Goal: Transaction & Acquisition: Download file/media

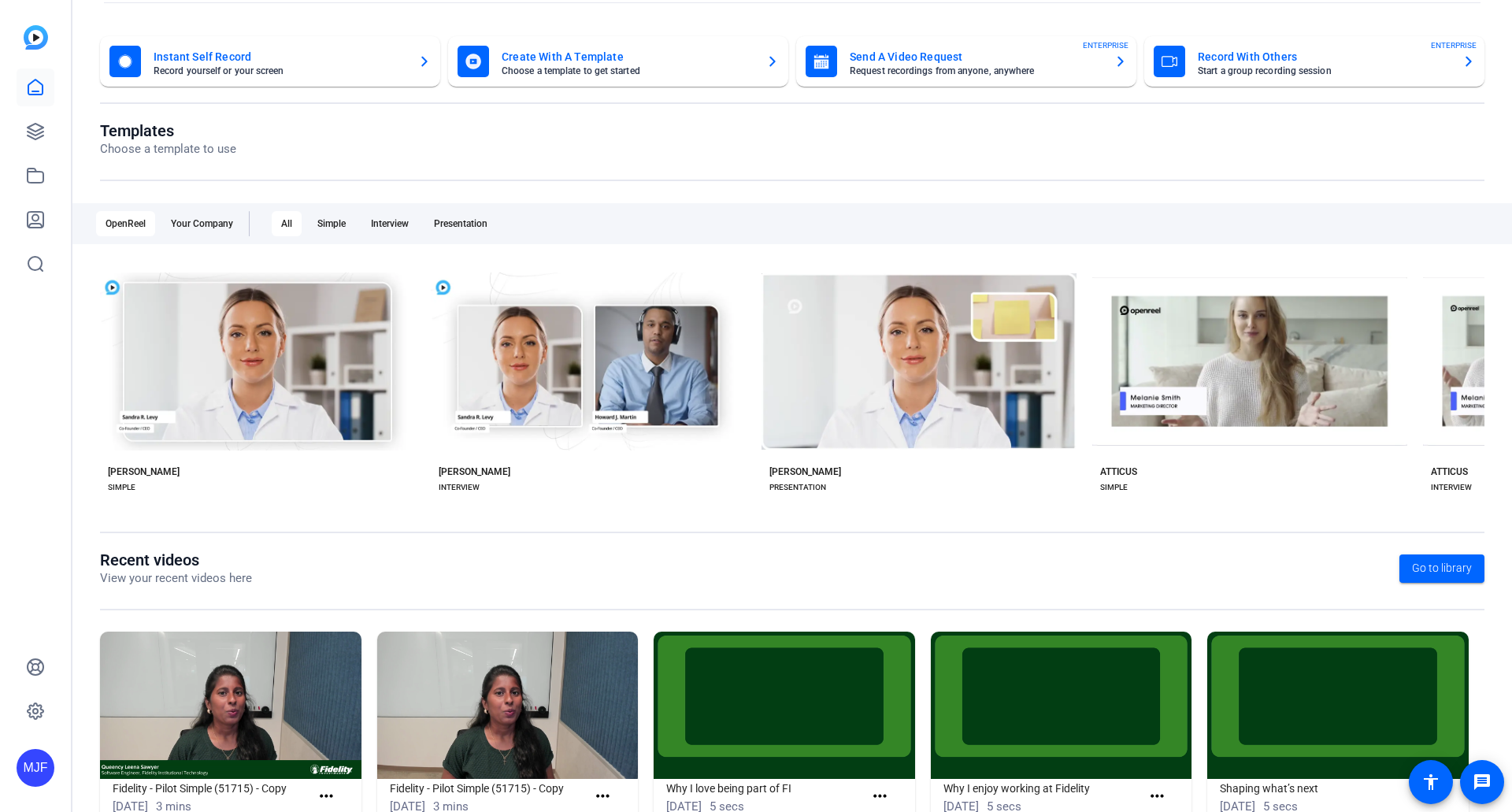
scroll to position [119, 0]
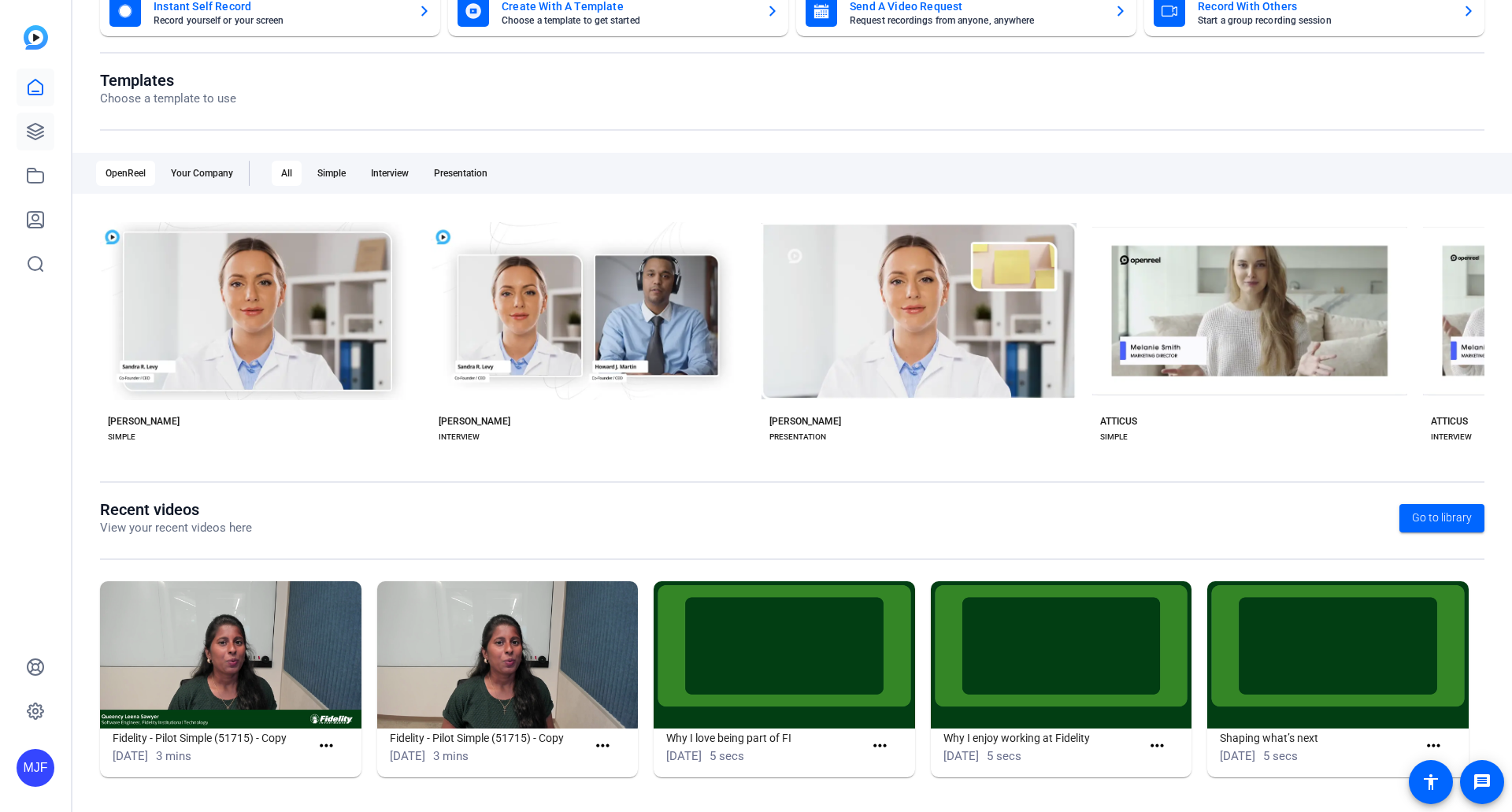
click at [44, 136] on link at bounding box center [35, 131] width 38 height 38
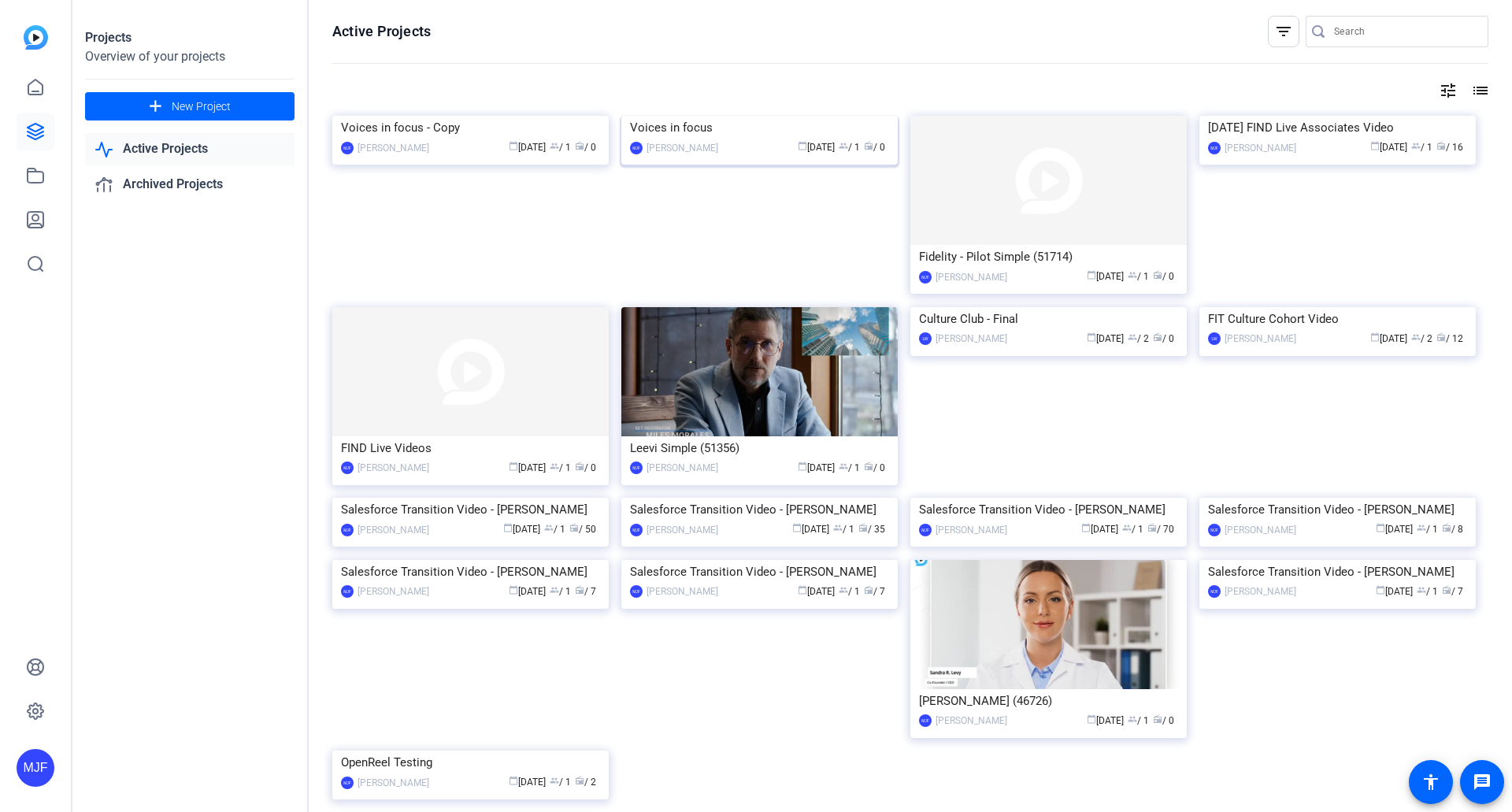
click at [681, 139] on div "Voices in focus" at bounding box center [759, 127] width 259 height 23
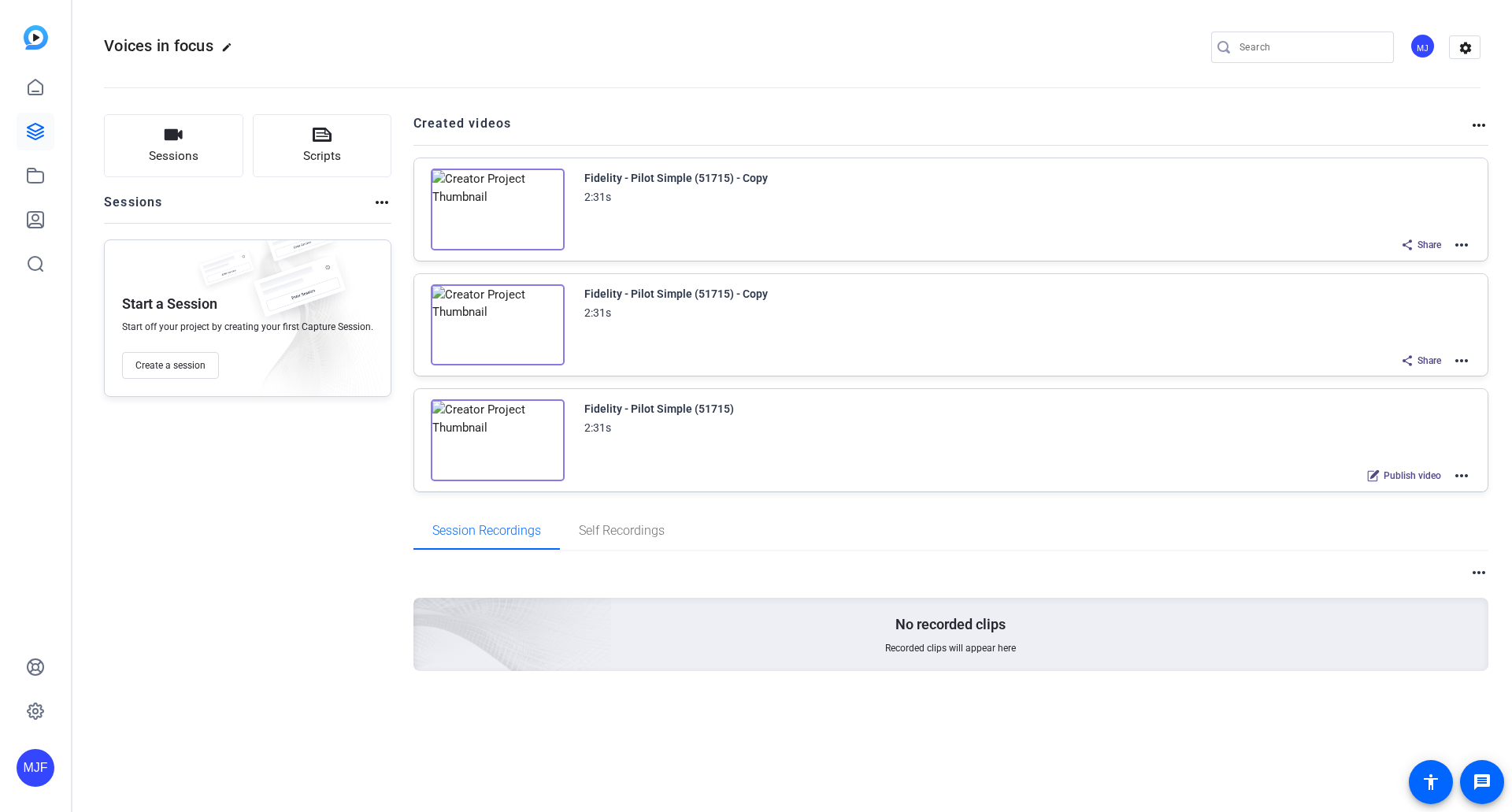
click at [500, 212] on img at bounding box center [497, 210] width 134 height 82
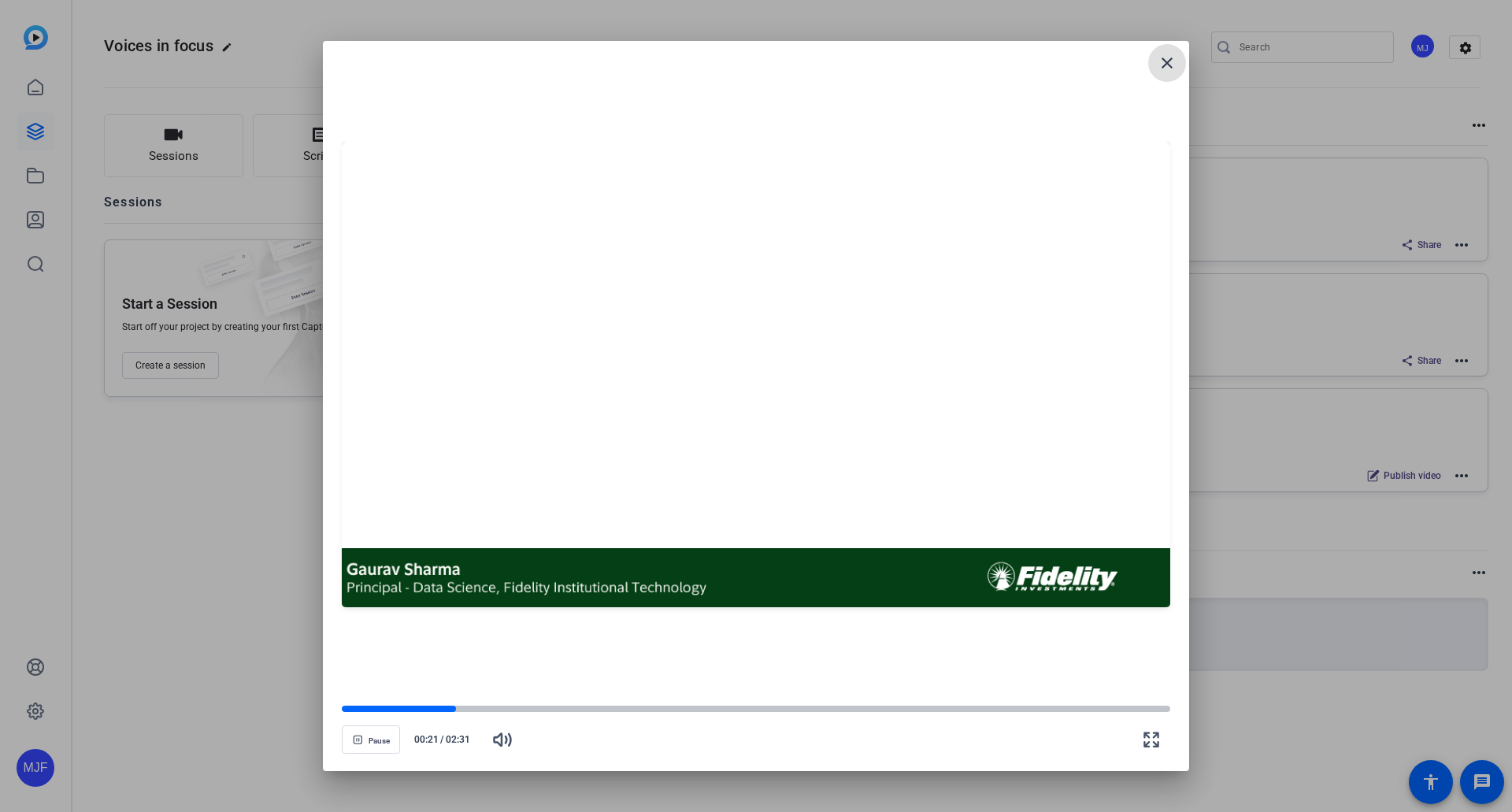
click at [1160, 71] on mat-icon "close" at bounding box center [1166, 62] width 19 height 19
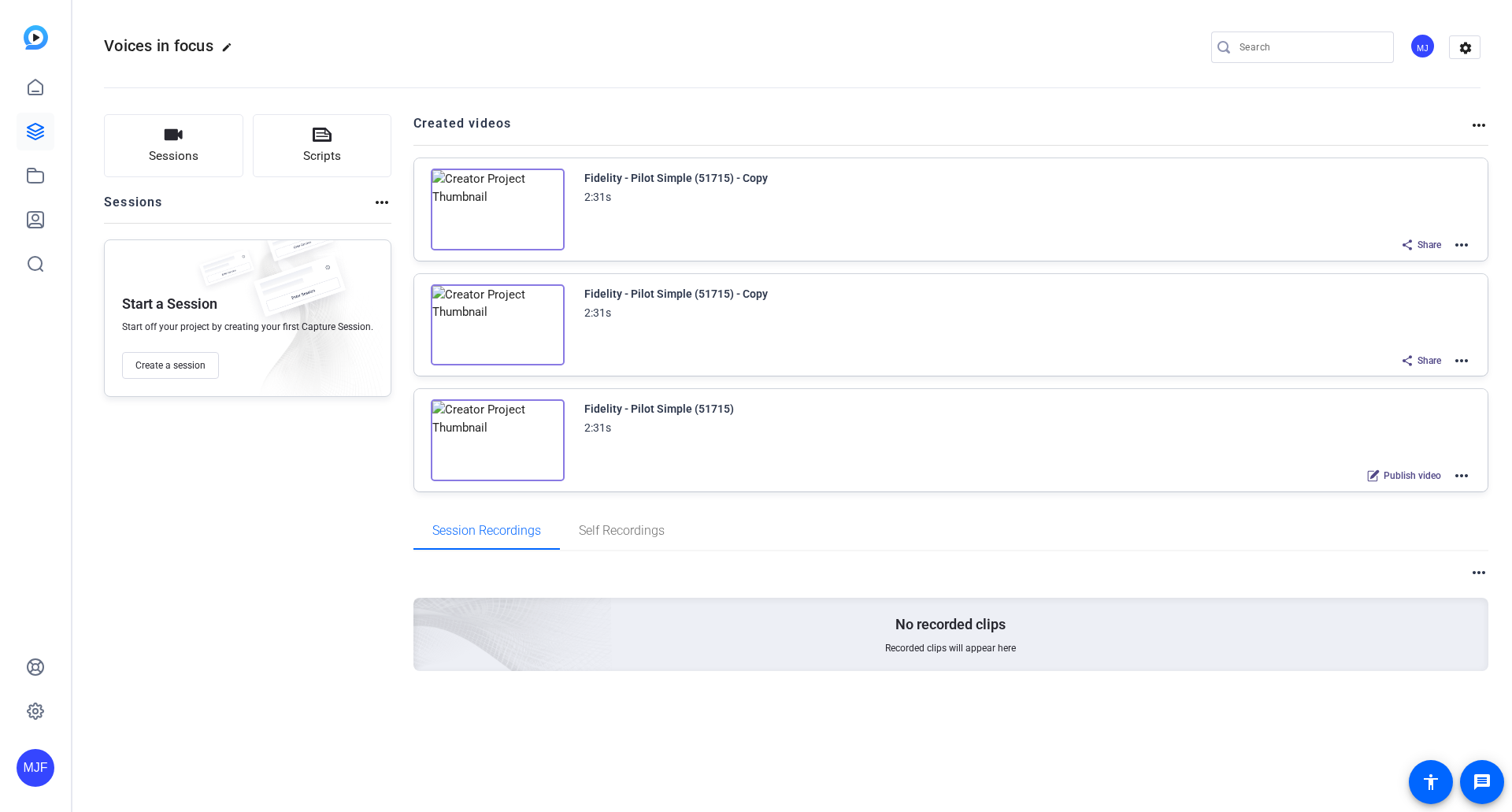
click at [1462, 244] on mat-icon "more_horiz" at bounding box center [1461, 244] width 19 height 19
click at [1443, 262] on span "Edit in Creator" at bounding box center [1404, 264] width 110 height 19
click at [25, 131] on link at bounding box center [35, 131] width 38 height 38
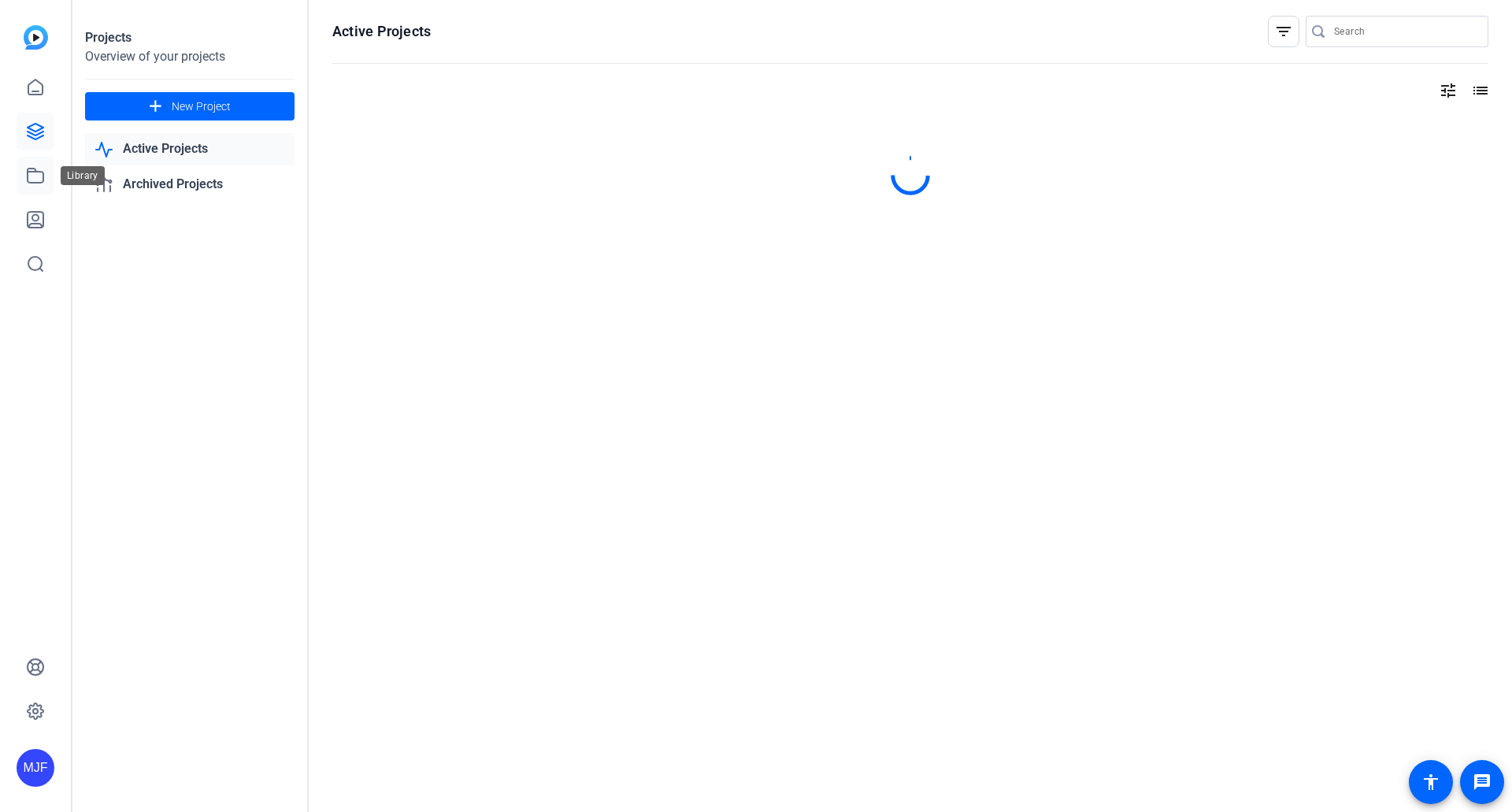
click at [31, 170] on icon at bounding box center [35, 175] width 19 height 19
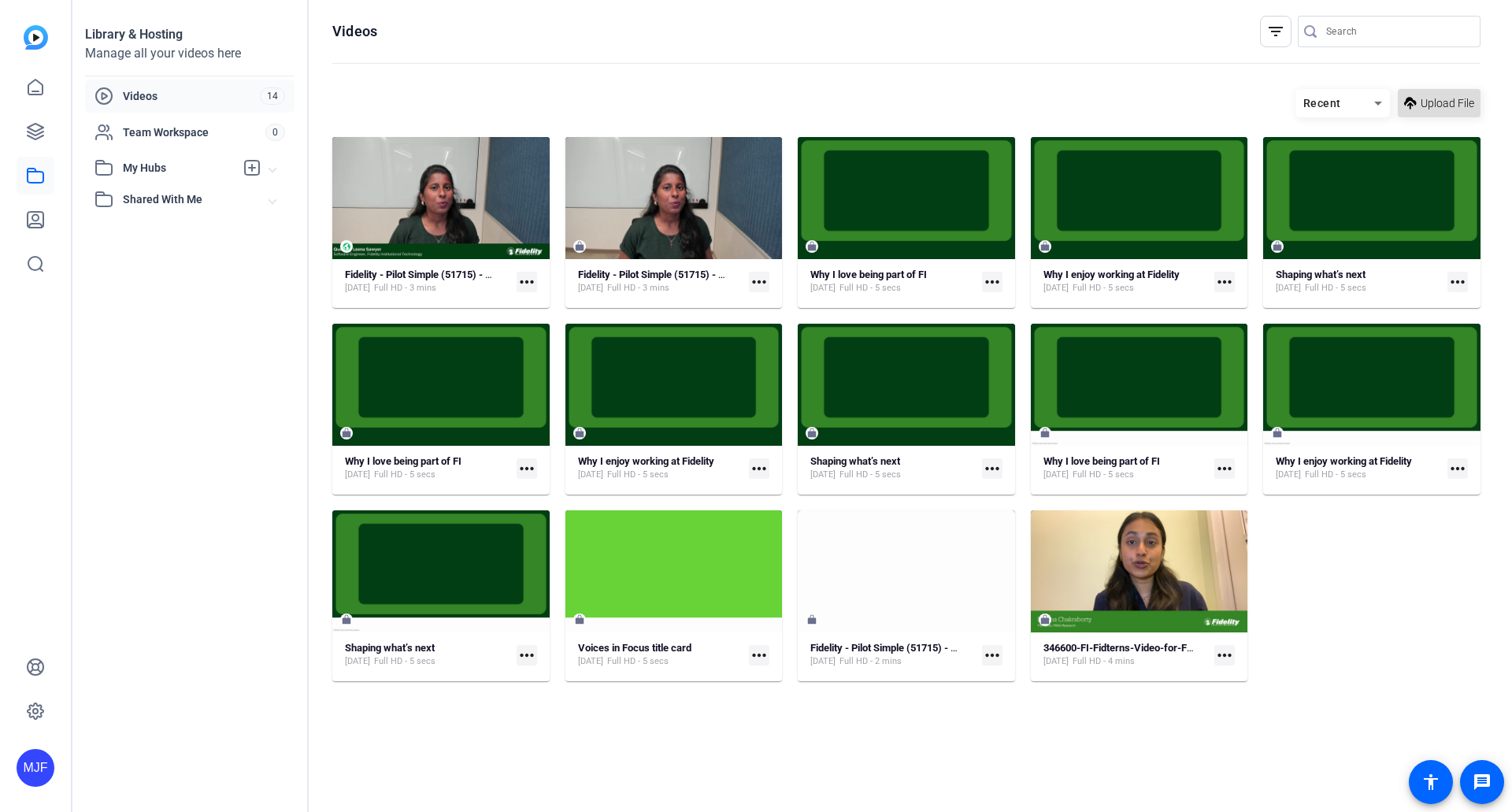
click at [1432, 108] on span "Upload File" at bounding box center [1448, 103] width 53 height 17
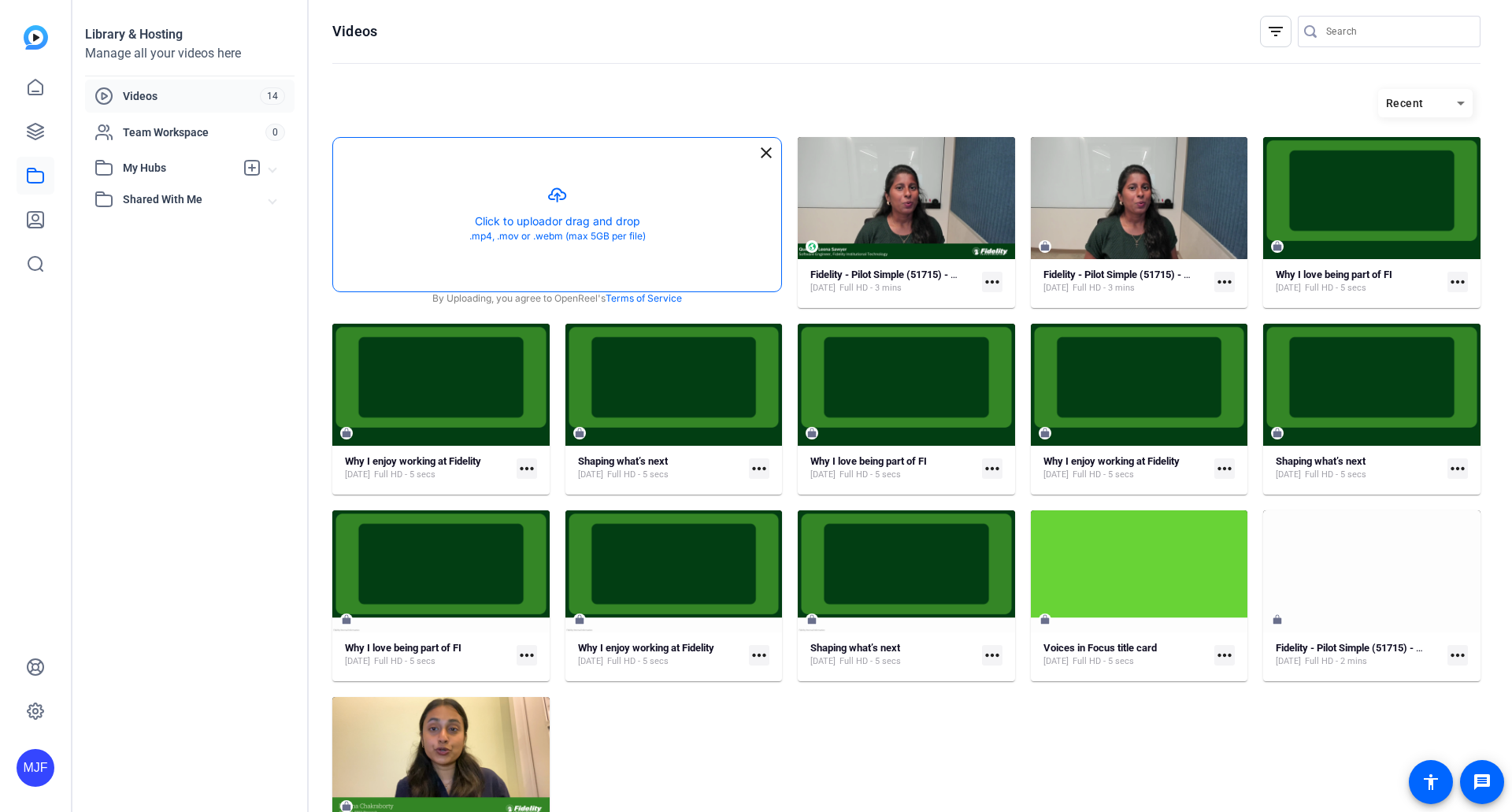
click at [686, 214] on button "button" at bounding box center [557, 214] width 448 height 154
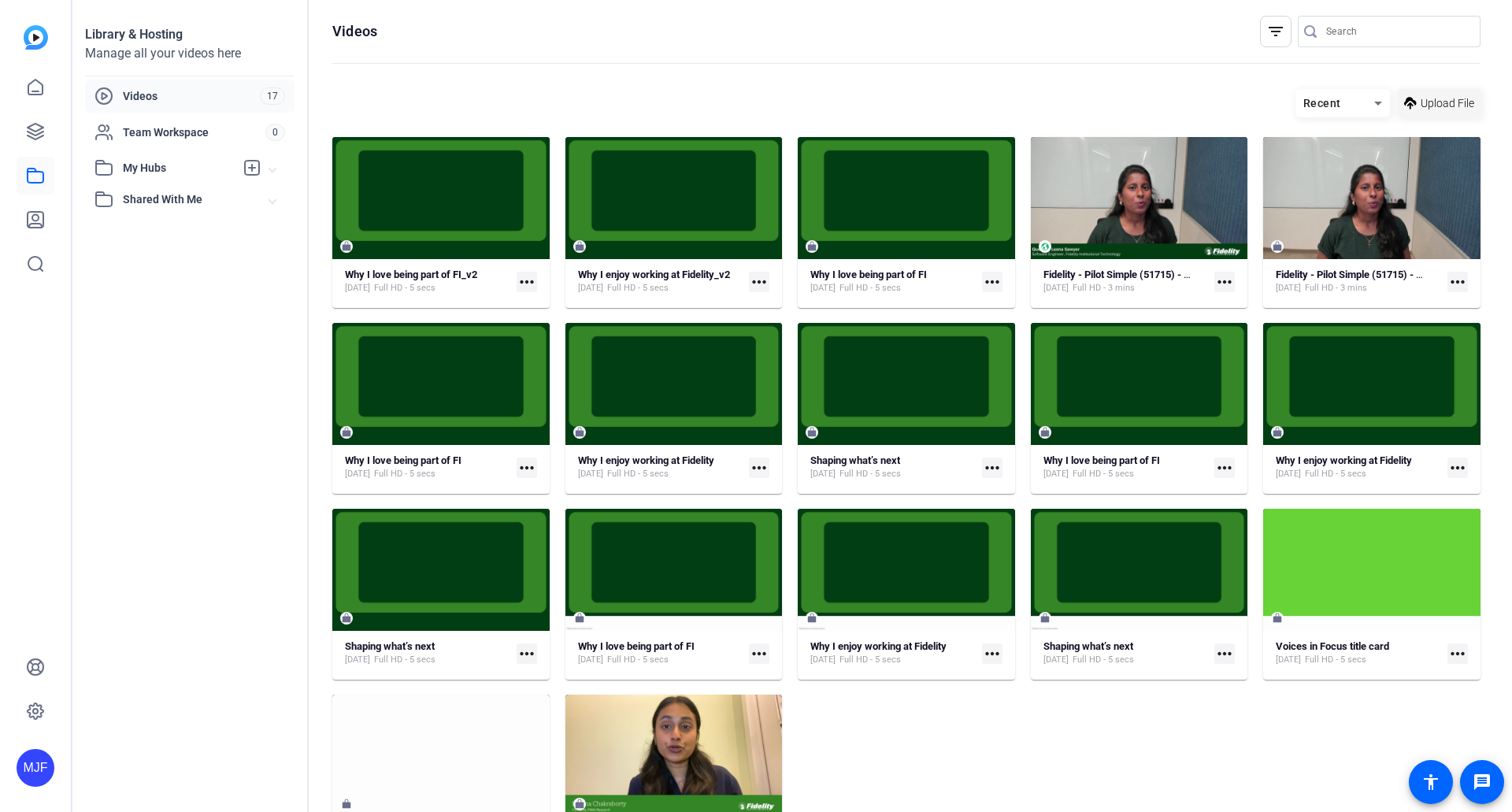
click at [1423, 110] on span "Upload File" at bounding box center [1448, 103] width 53 height 17
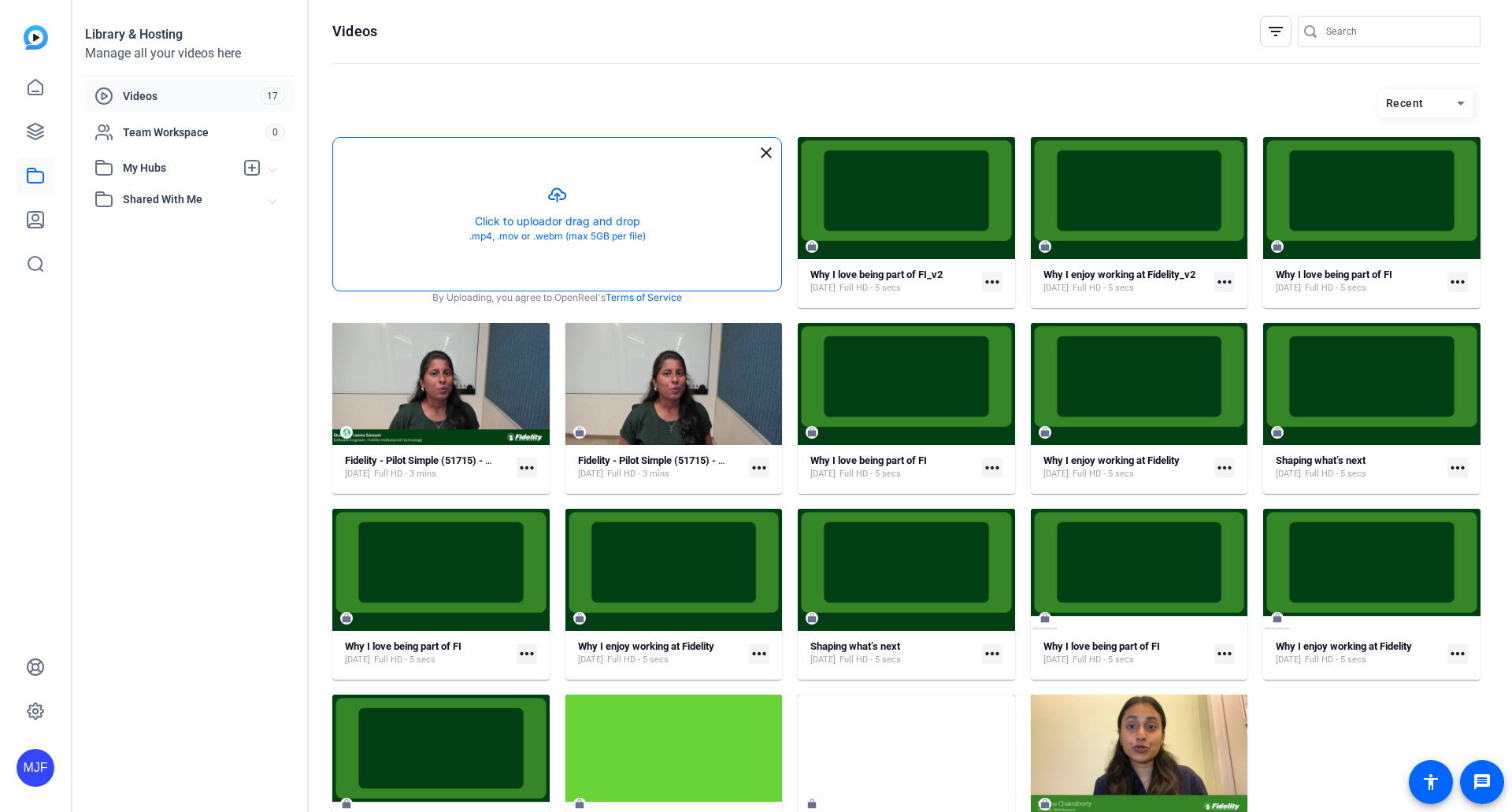
click at [600, 250] on button "button" at bounding box center [557, 214] width 448 height 153
click at [553, 196] on button "button" at bounding box center [557, 214] width 448 height 153
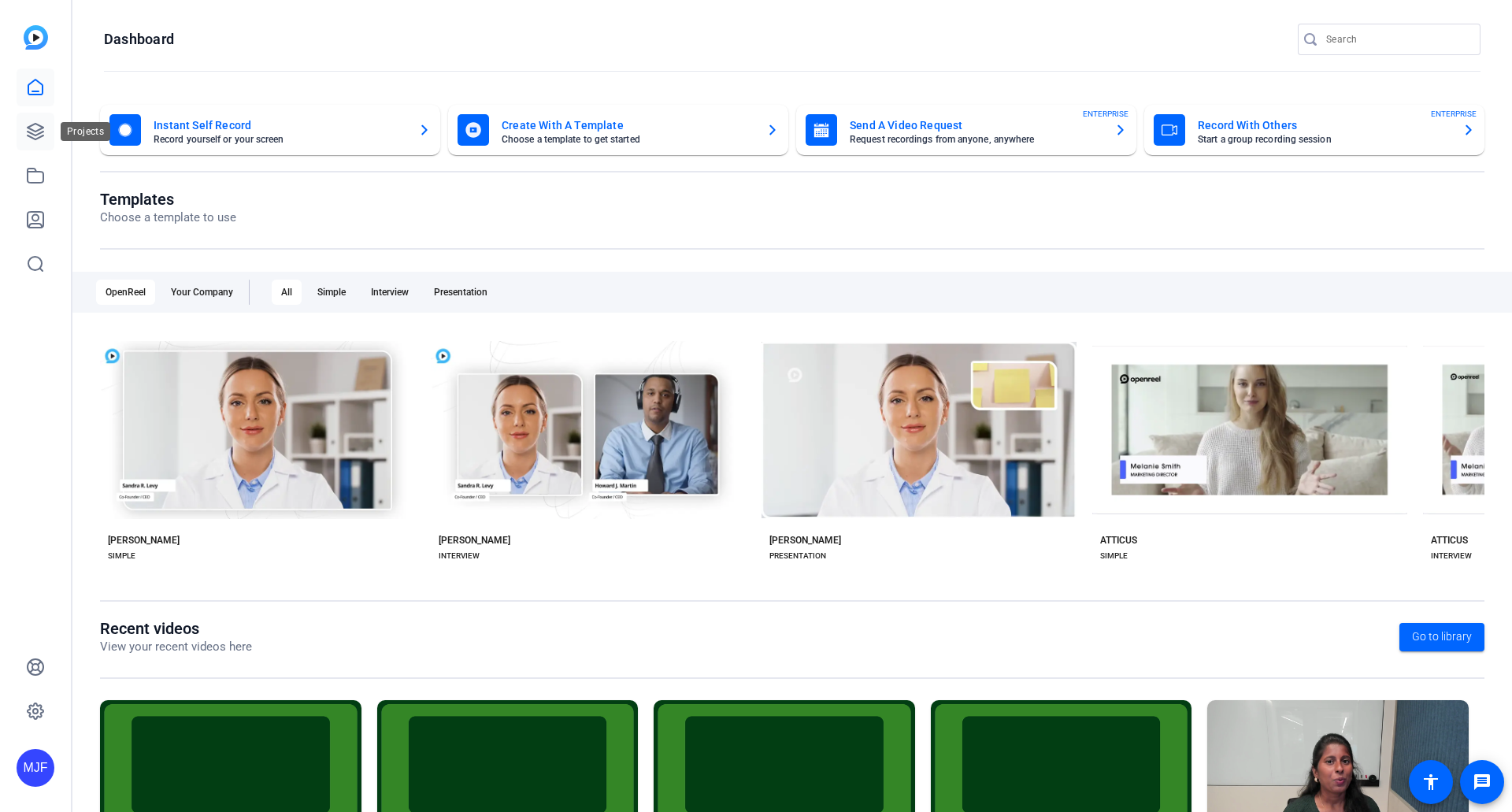
click at [33, 136] on icon at bounding box center [35, 131] width 19 height 19
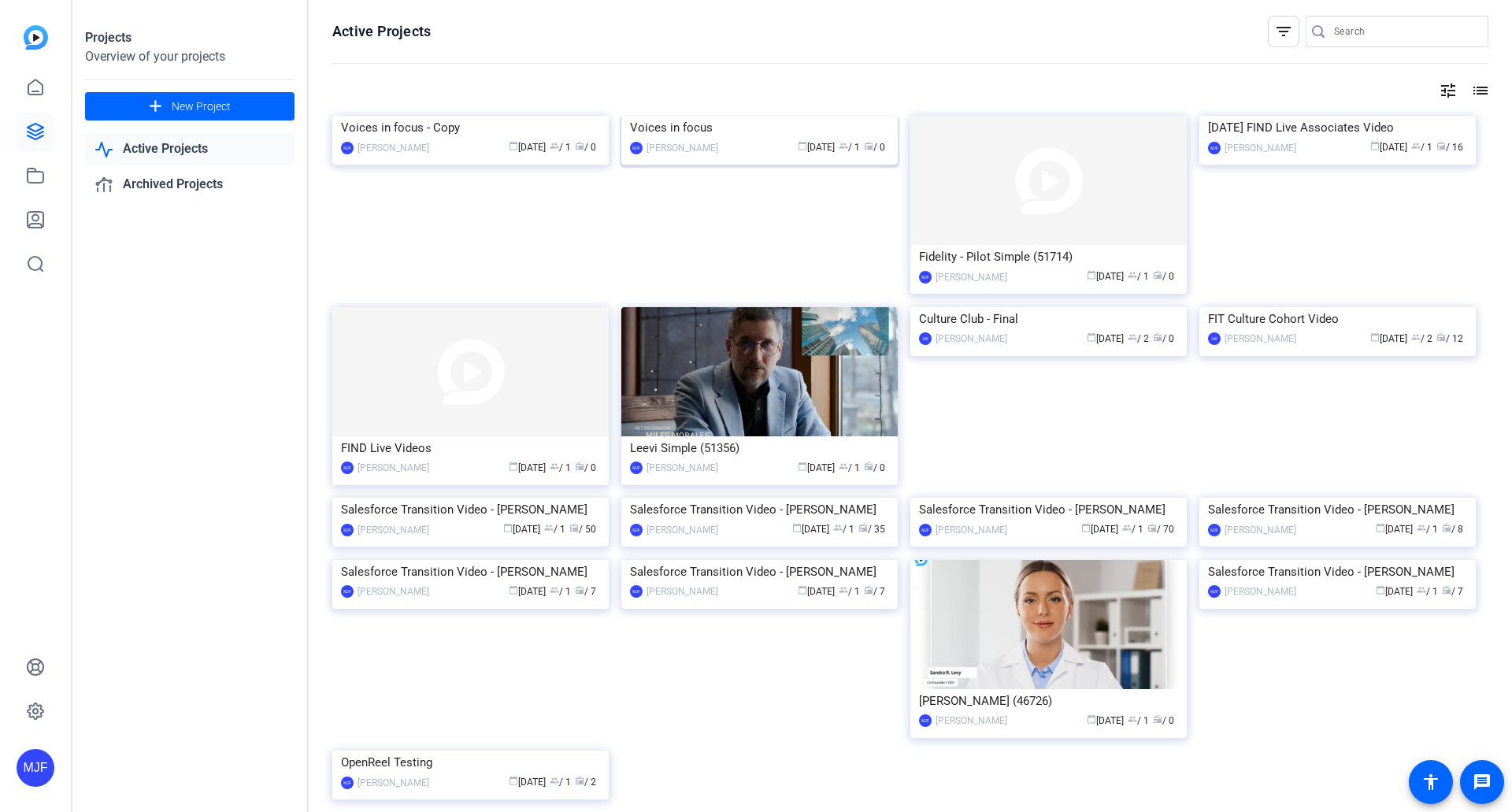
click at [704, 139] on div "Voices in focus" at bounding box center [759, 127] width 259 height 23
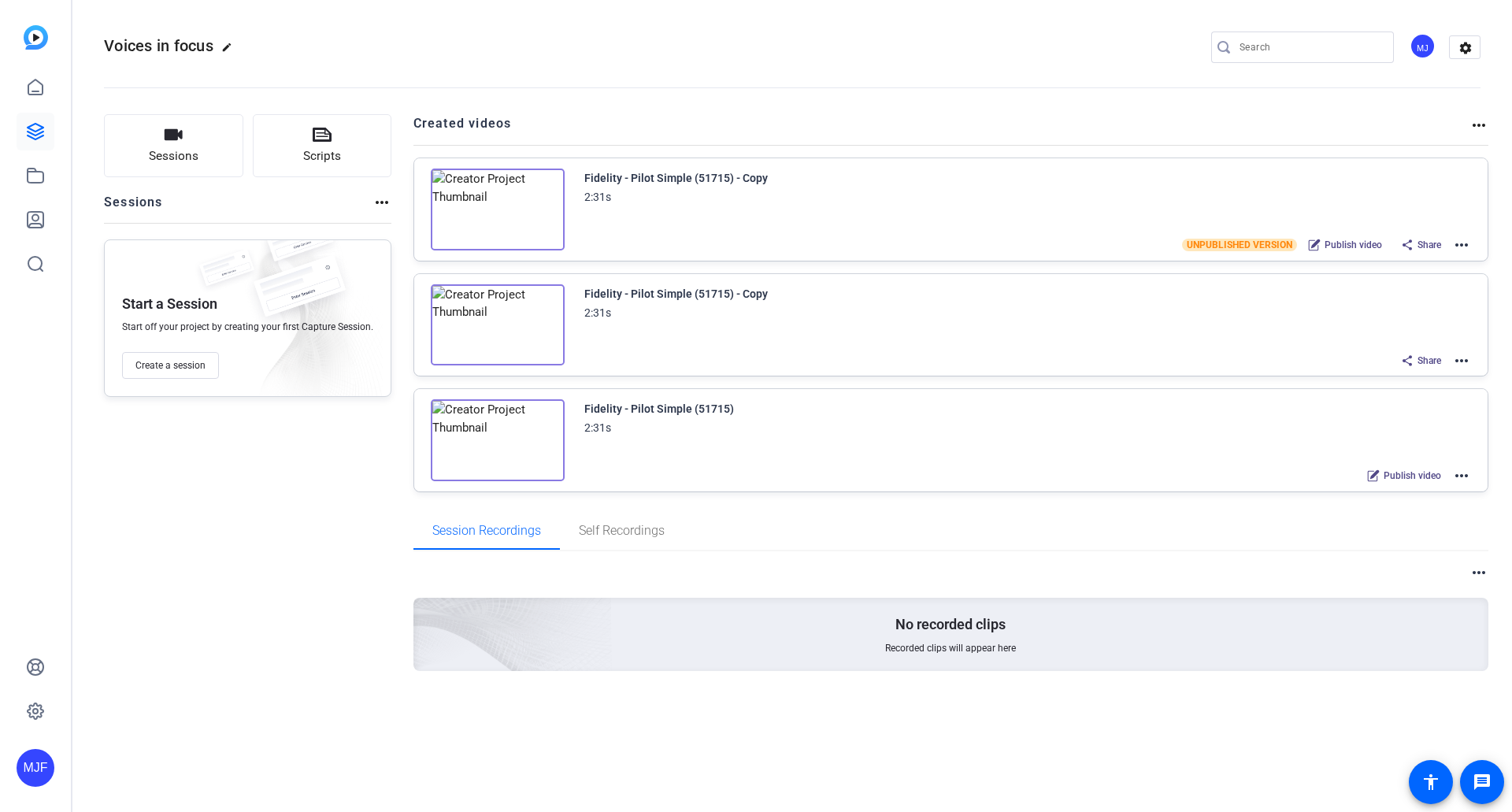
click at [1355, 245] on span "Publish video" at bounding box center [1352, 245] width 57 height 13
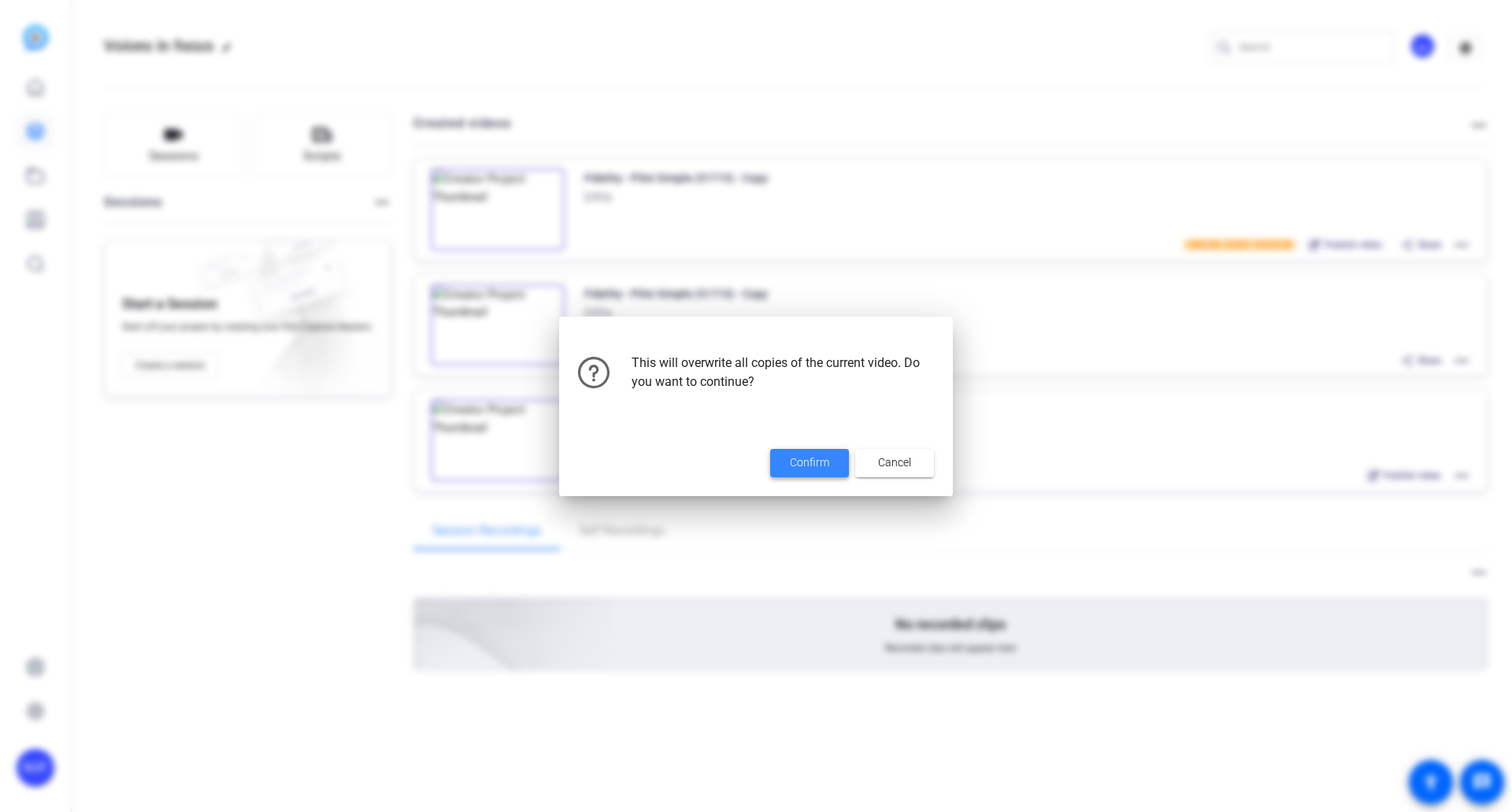
click at [827, 448] on span at bounding box center [810, 463] width 79 height 38
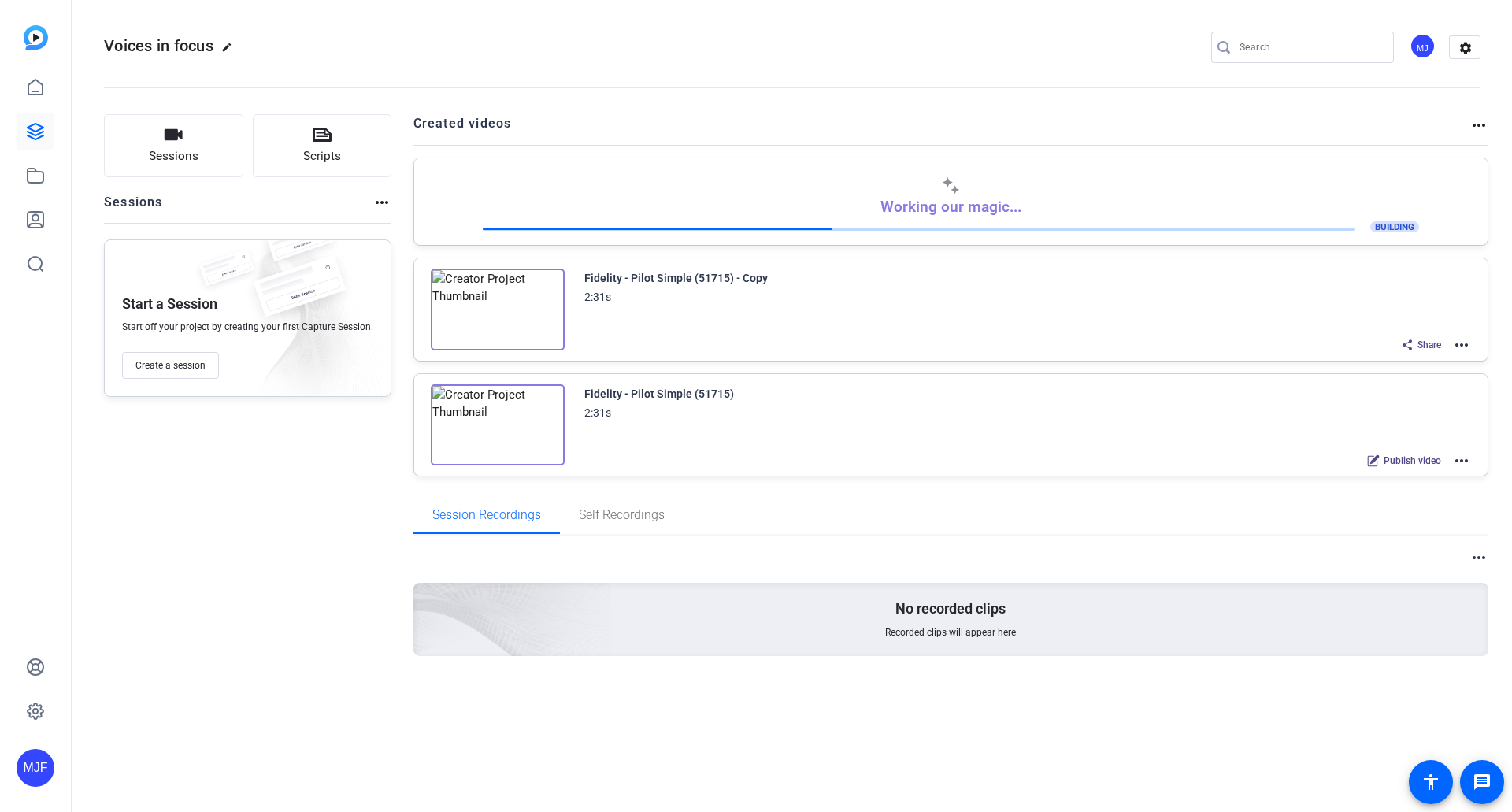
click at [954, 214] on p "Working our magic..." at bounding box center [950, 206] width 141 height 18
click at [1060, 159] on div "Working our magic... BUILDING" at bounding box center [951, 201] width 1074 height 86
click at [1398, 238] on div "Working our magic... BUILDING" at bounding box center [951, 201] width 1074 height 86
click at [1397, 231] on span "BUILDING" at bounding box center [1394, 227] width 49 height 11
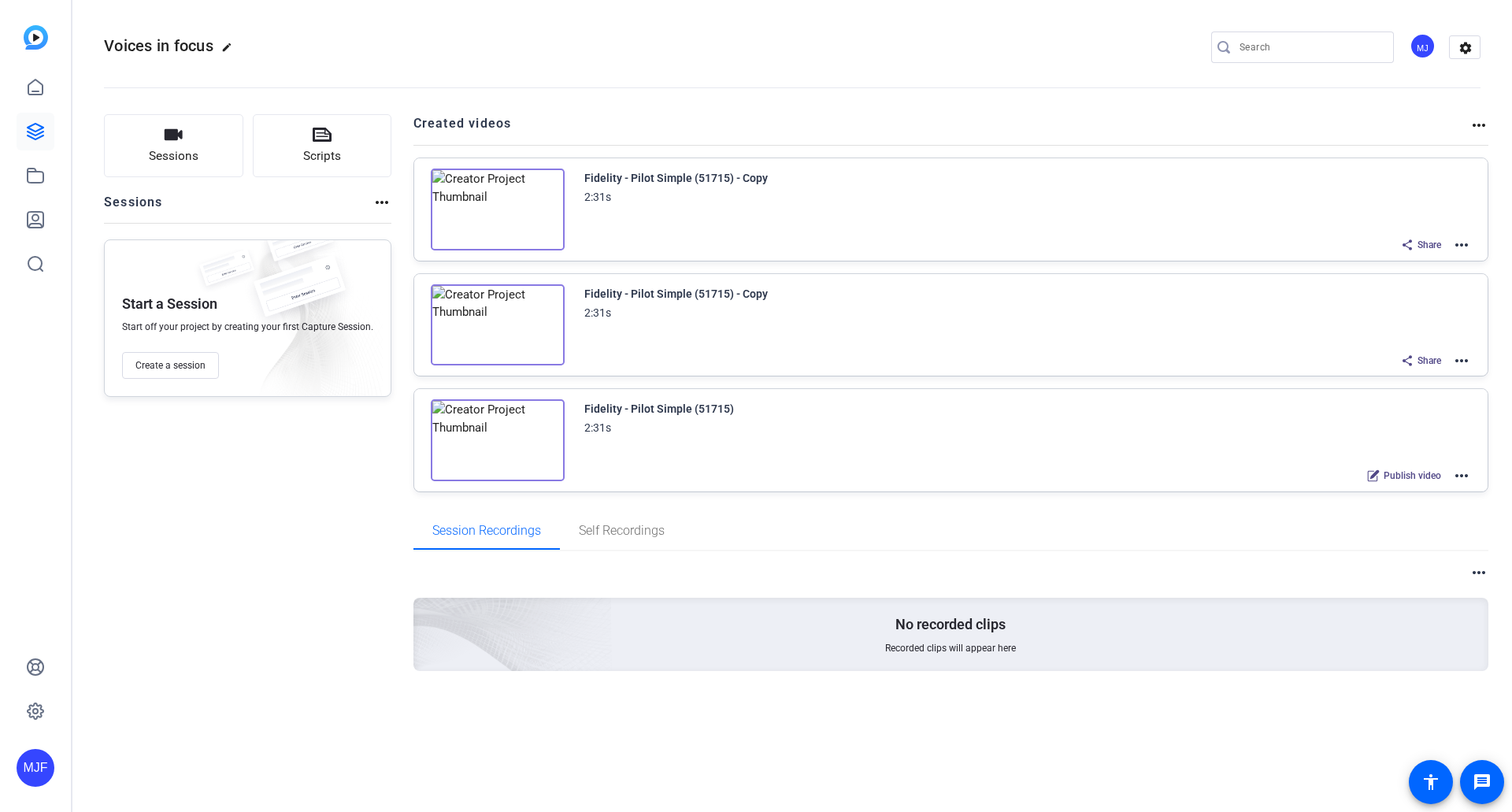
click at [488, 221] on img at bounding box center [497, 210] width 134 height 82
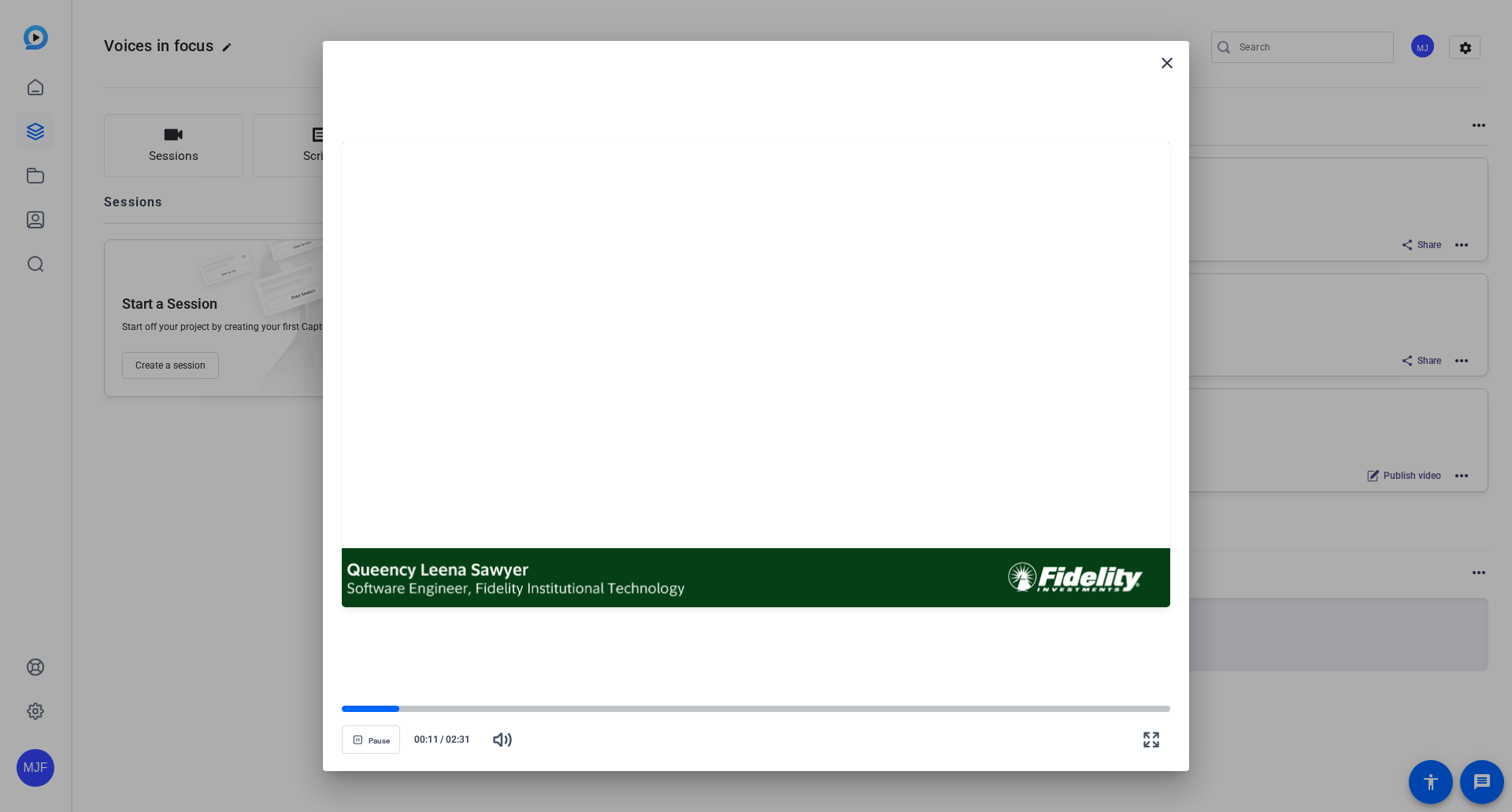
drag, startPoint x: 388, startPoint y: 706, endPoint x: 870, endPoint y: 702, distance: 482.0
click at [870, 702] on openreel-video-controls "Pause 00:11 / 02:31" at bounding box center [756, 725] width 829 height 55
click at [855, 712] on div at bounding box center [756, 709] width 829 height 8
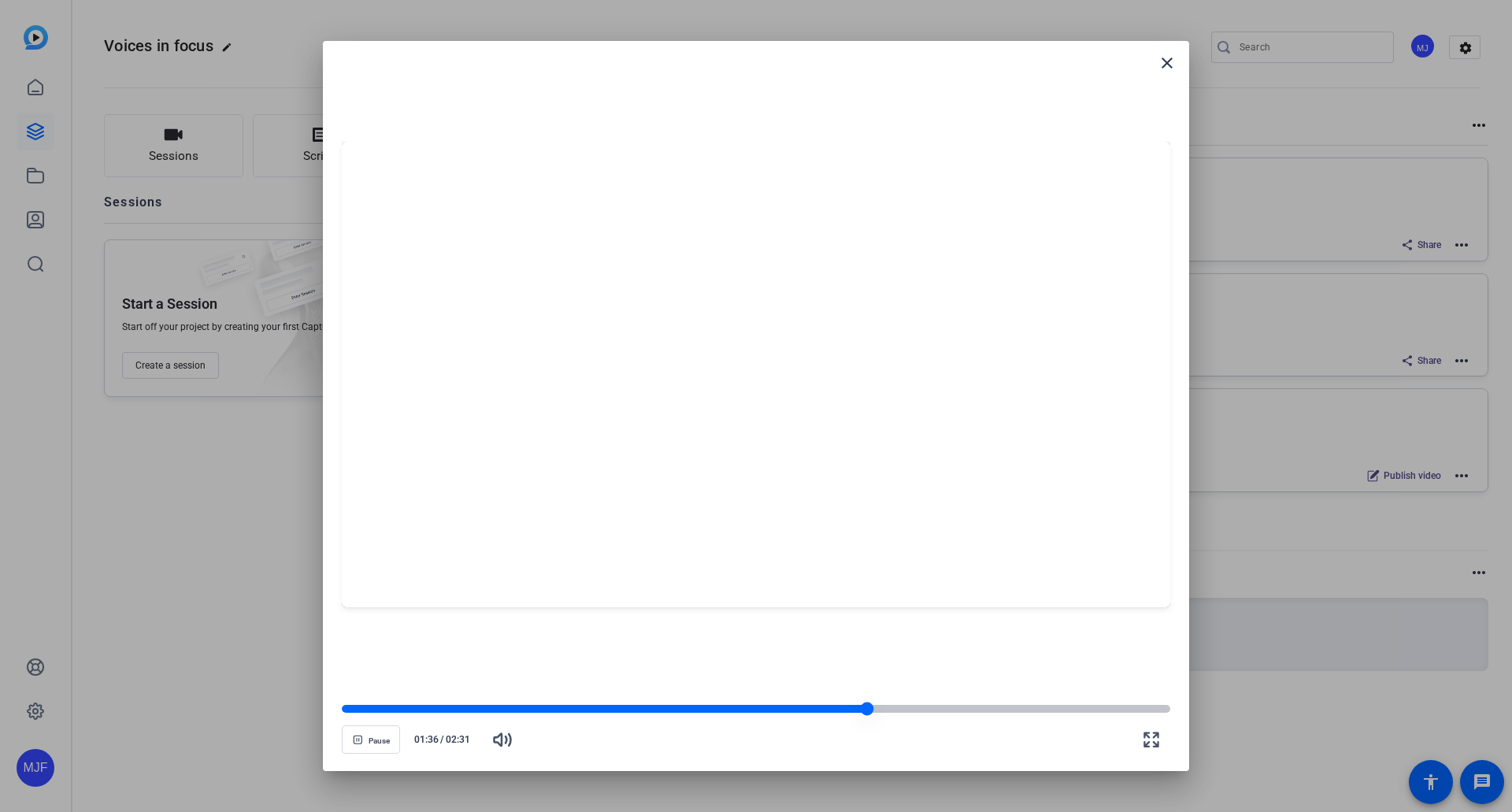
click at [867, 707] on div at bounding box center [867, 710] width 14 height 14
click at [845, 707] on div at bounding box center [604, 709] width 526 height 8
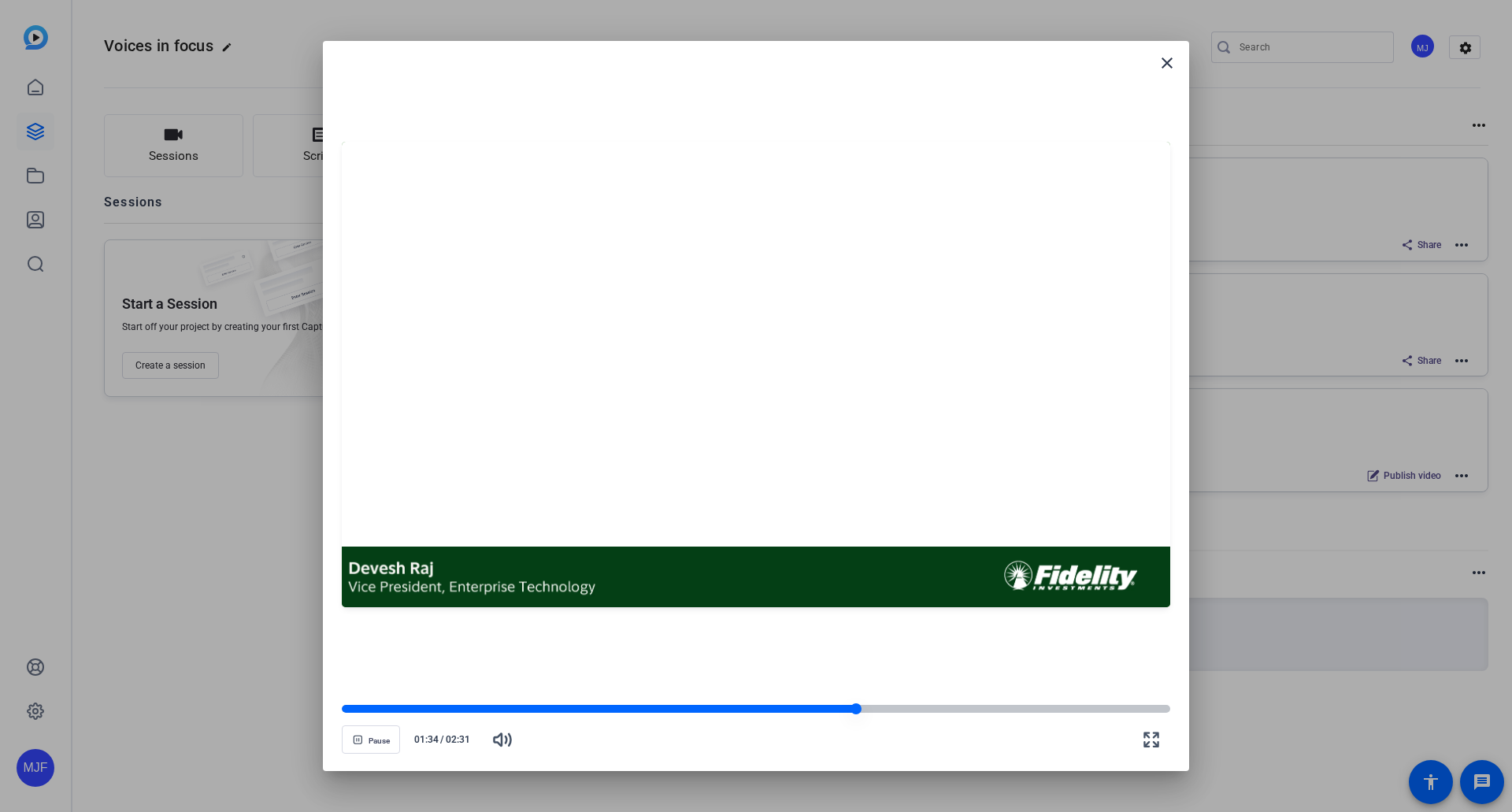
click at [803, 704] on div at bounding box center [756, 709] width 829 height 11
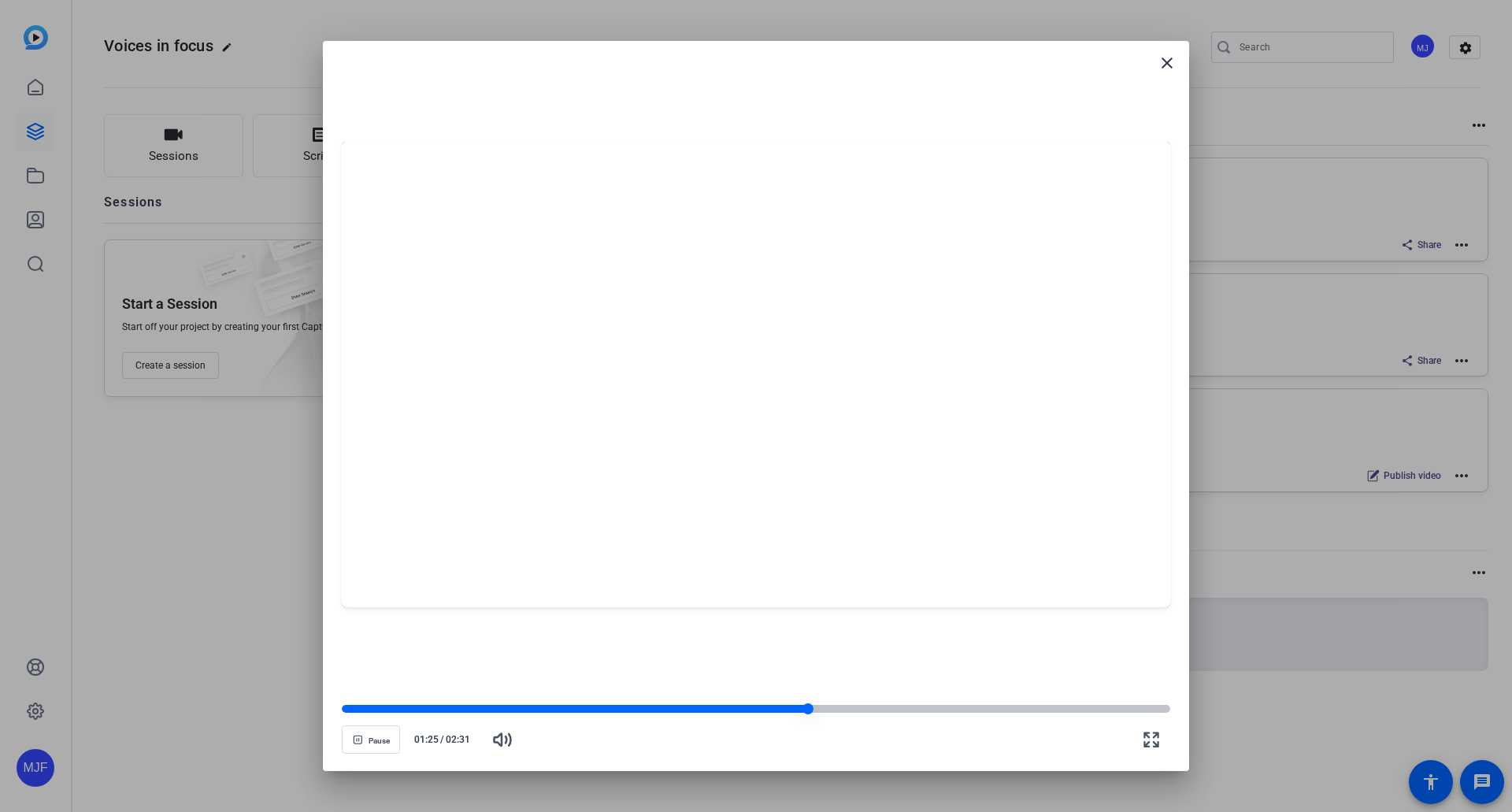
click at [824, 707] on div at bounding box center [756, 709] width 829 height 8
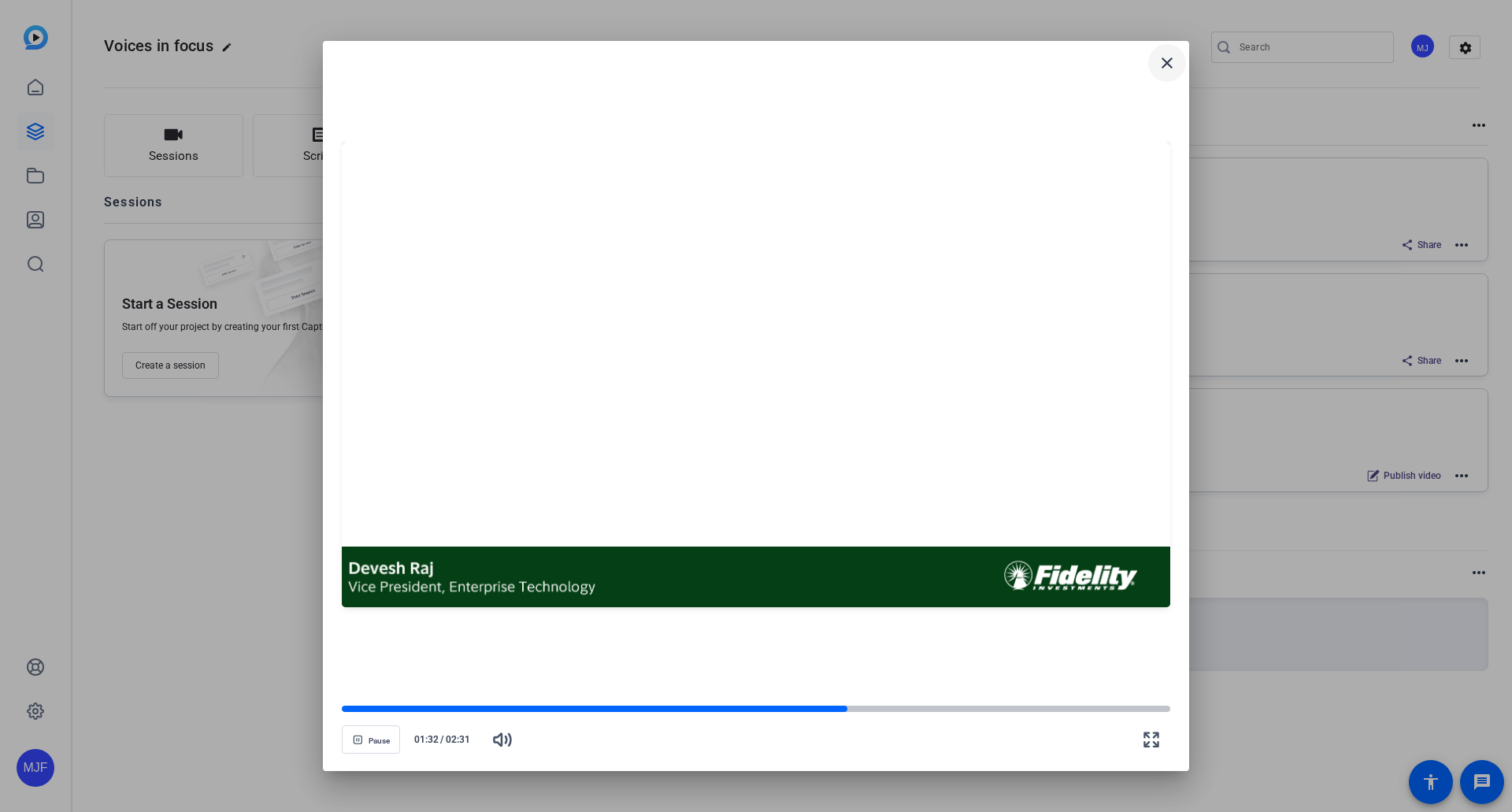
click at [1167, 63] on mat-icon "close" at bounding box center [1166, 62] width 19 height 19
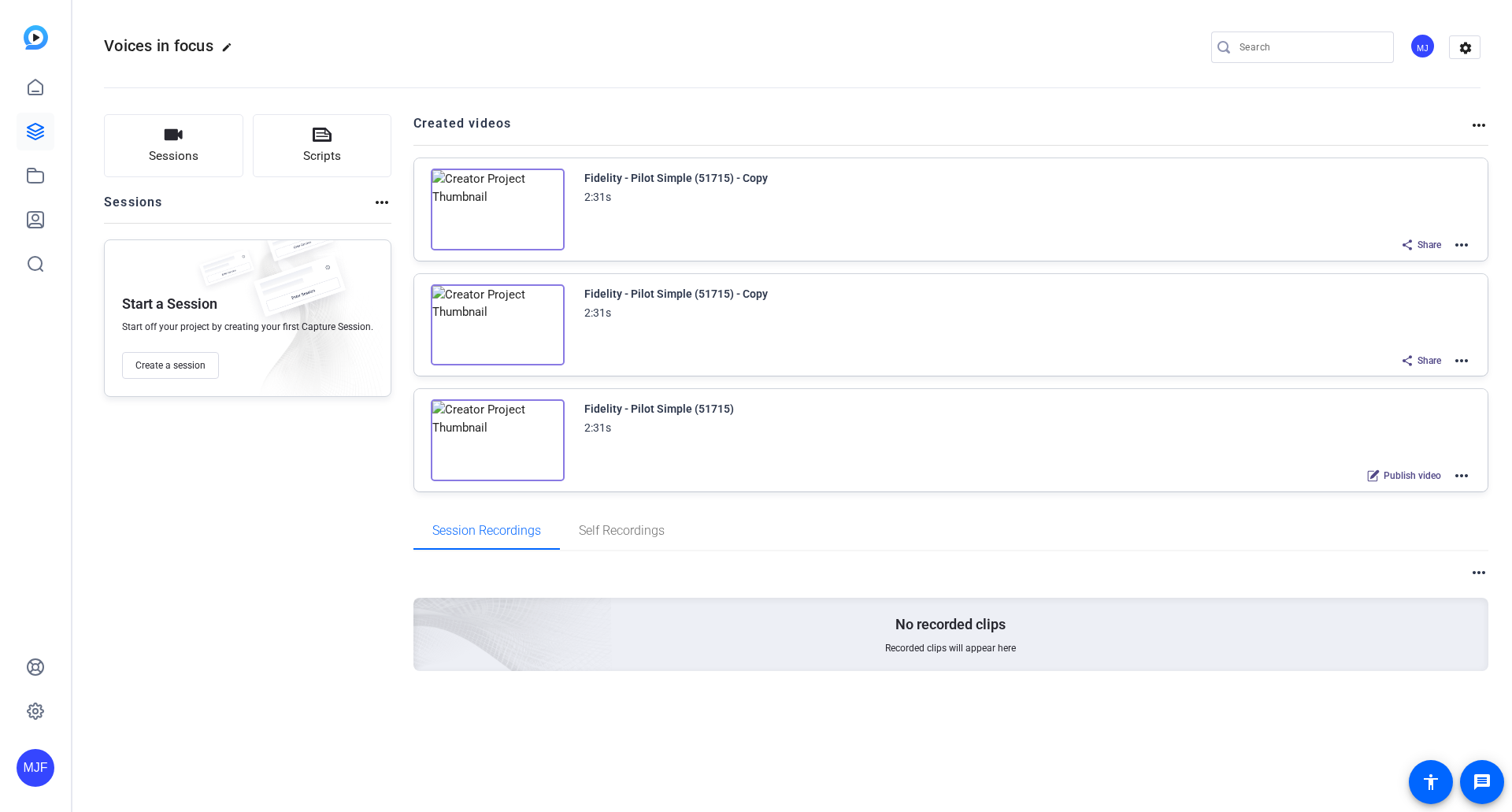
click at [1449, 249] on div "Share more_horiz" at bounding box center [1431, 244] width 78 height 20
click at [1453, 246] on mat-icon "more_horiz" at bounding box center [1461, 244] width 19 height 19
click at [1396, 271] on span "Edit in Creator" at bounding box center [1404, 264] width 110 height 19
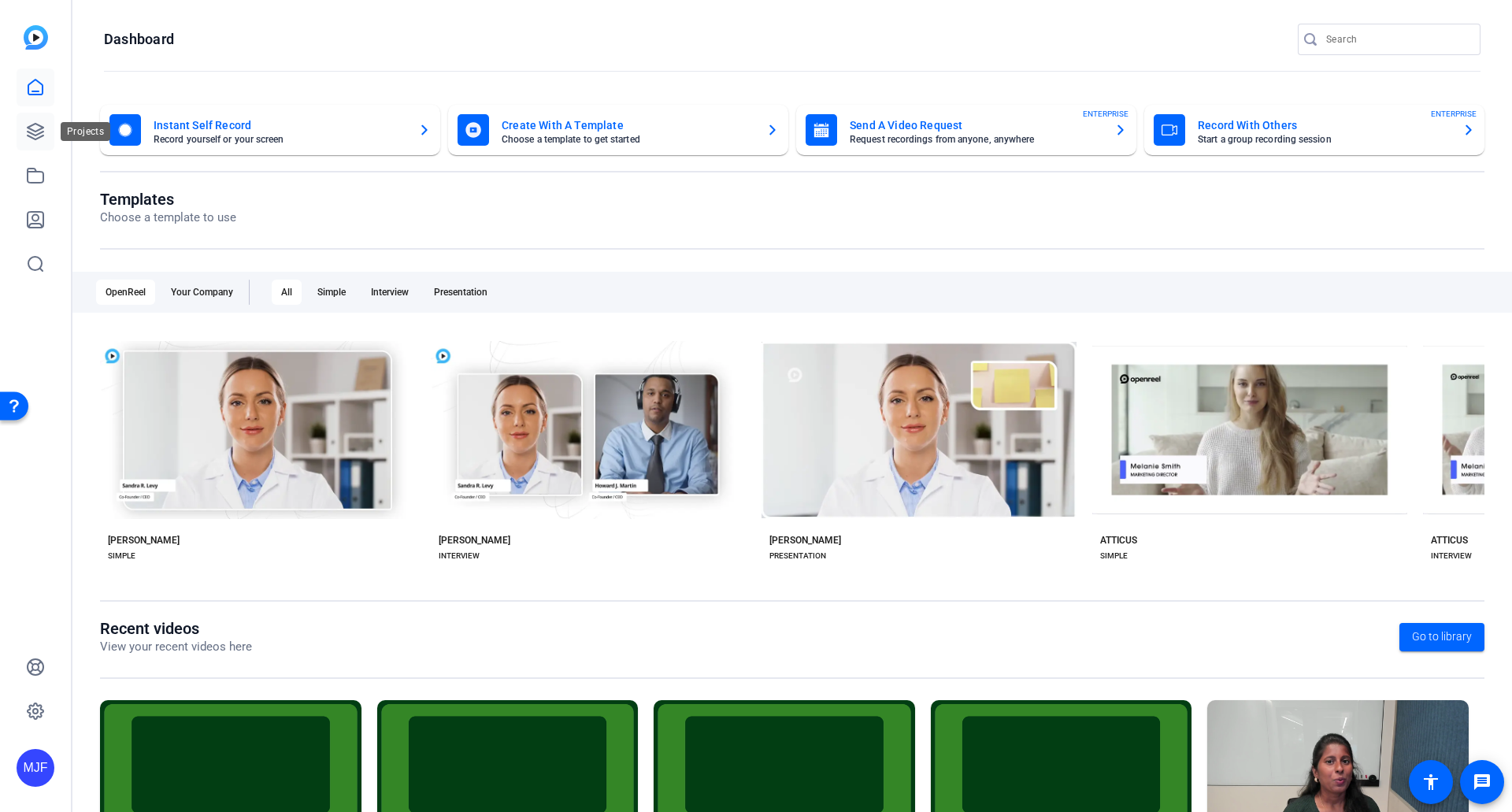
click at [34, 126] on icon at bounding box center [35, 131] width 19 height 19
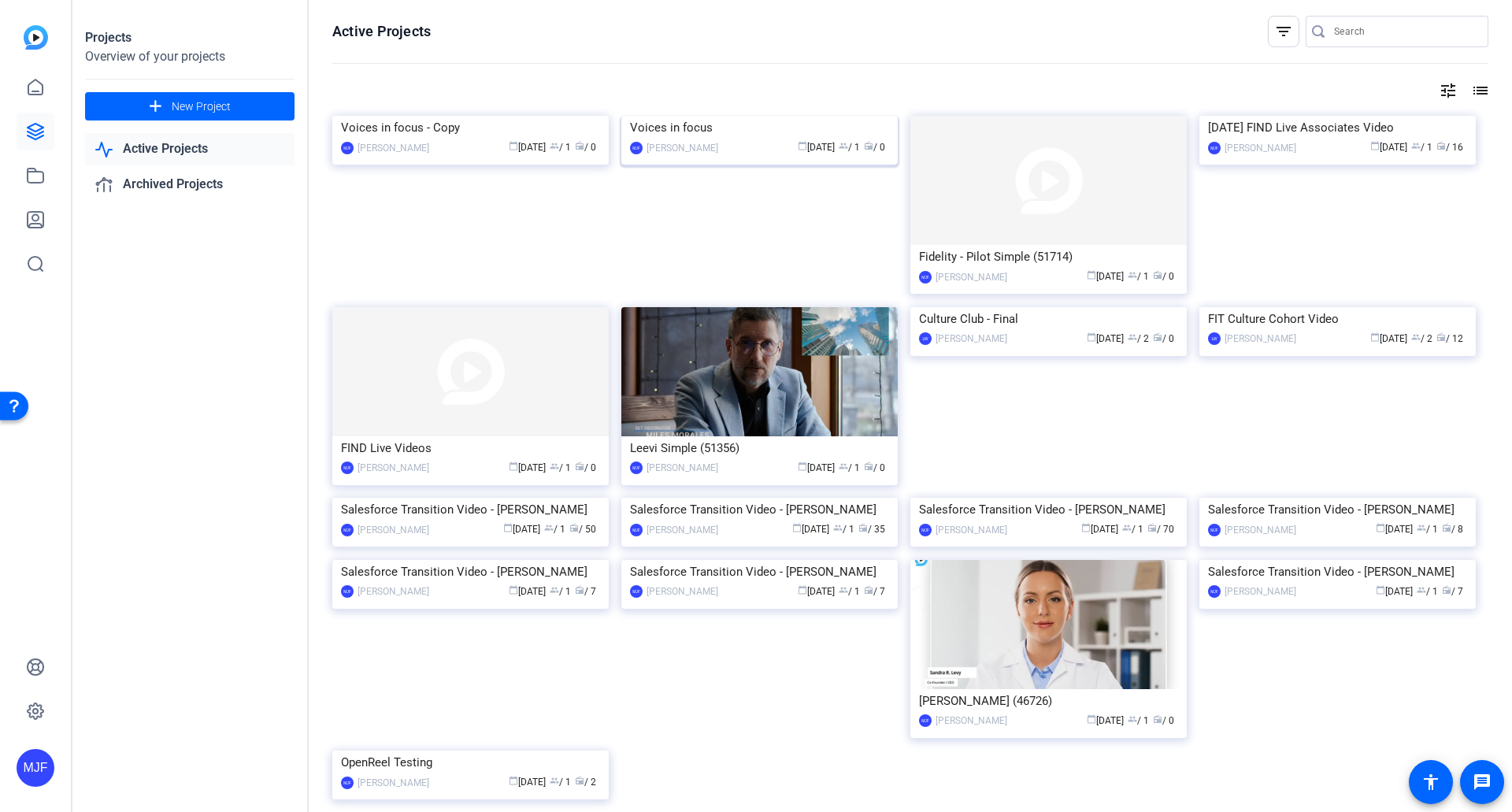
click at [678, 139] on div "Voices in focus" at bounding box center [759, 127] width 259 height 23
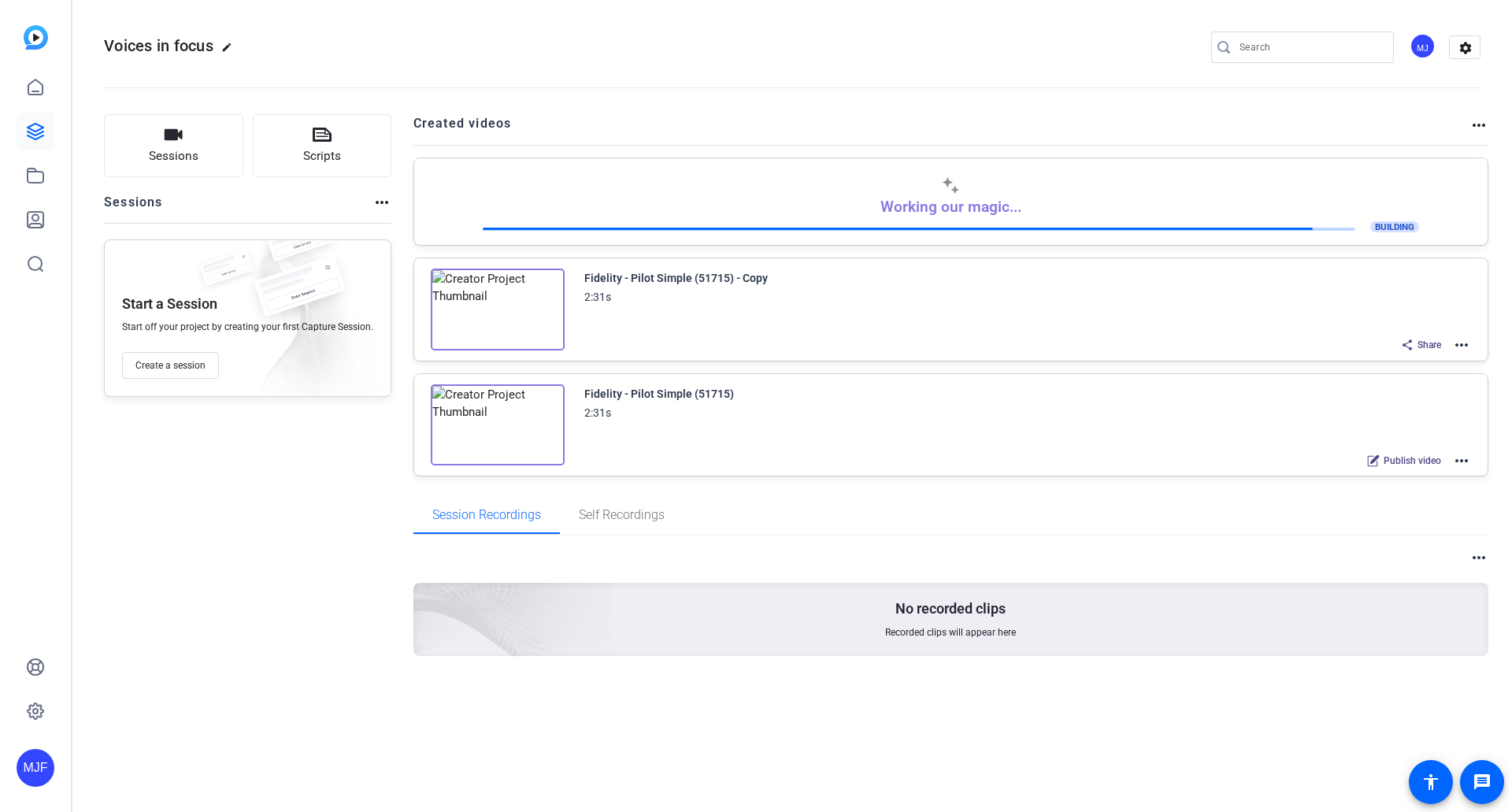
click at [20, 44] on div at bounding box center [35, 153] width 38 height 257
click at [31, 41] on img at bounding box center [35, 37] width 24 height 24
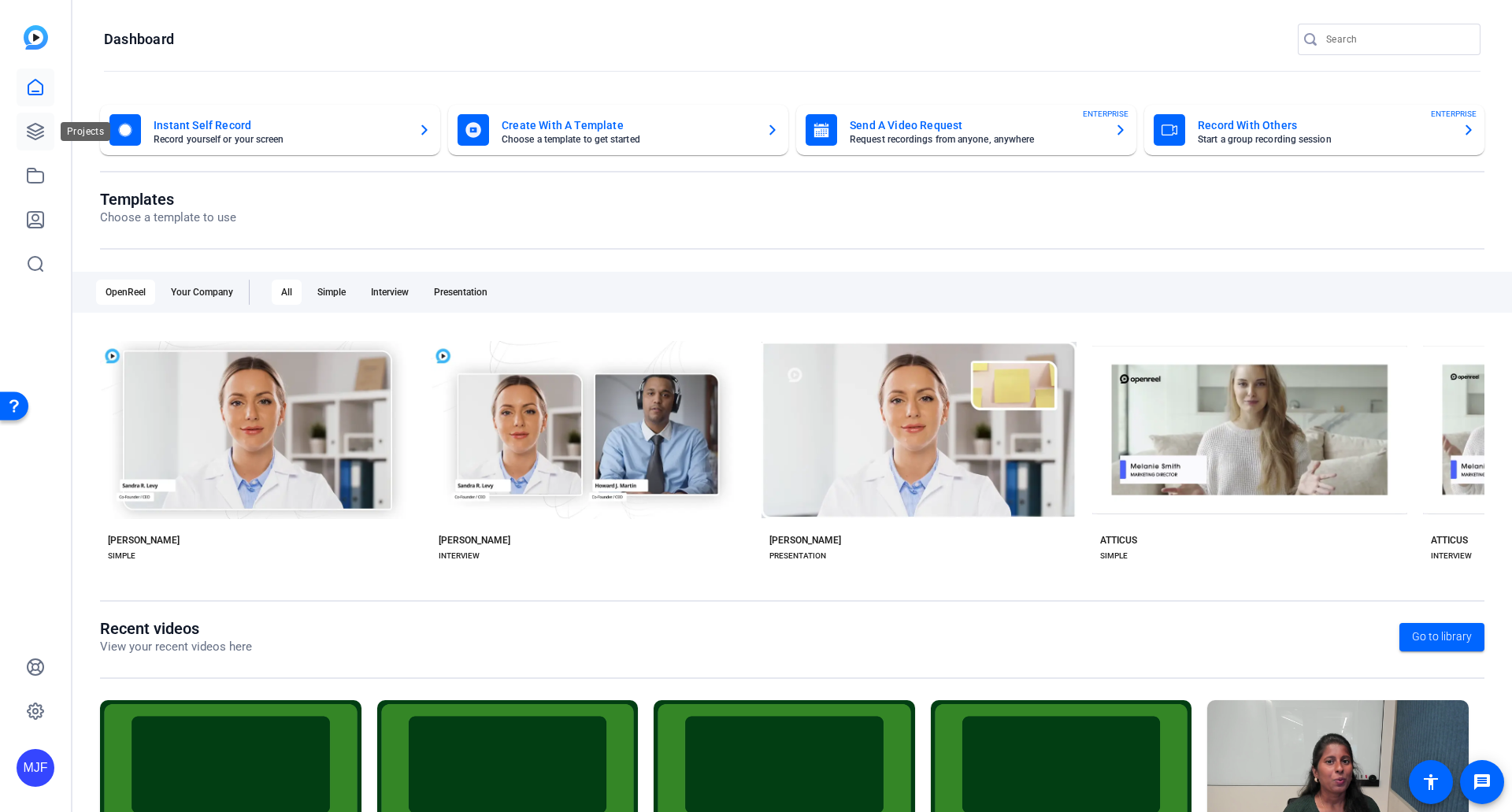
click at [47, 139] on link at bounding box center [35, 131] width 38 height 38
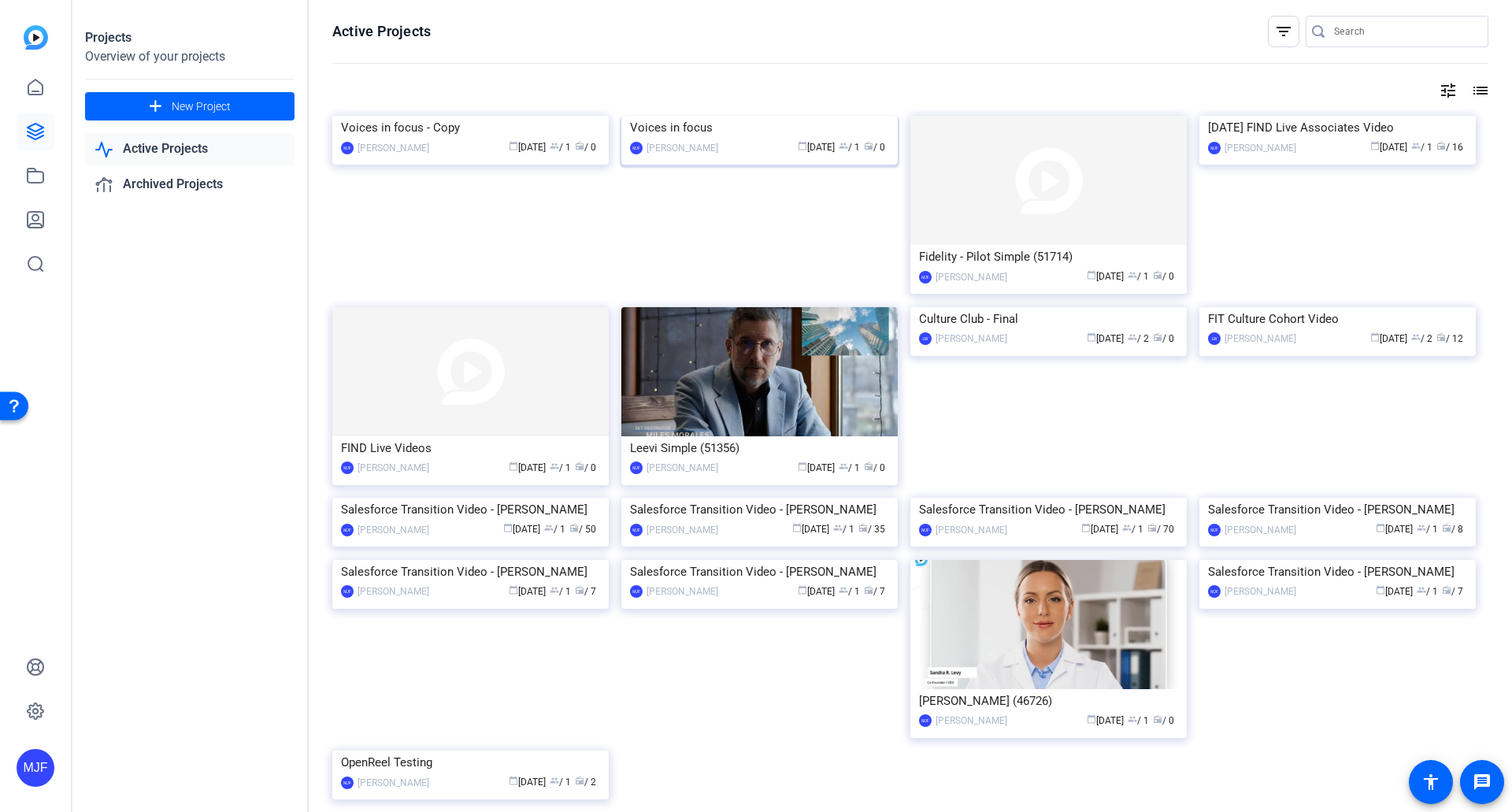
click at [658, 139] on div "Voices in focus" at bounding box center [759, 127] width 259 height 23
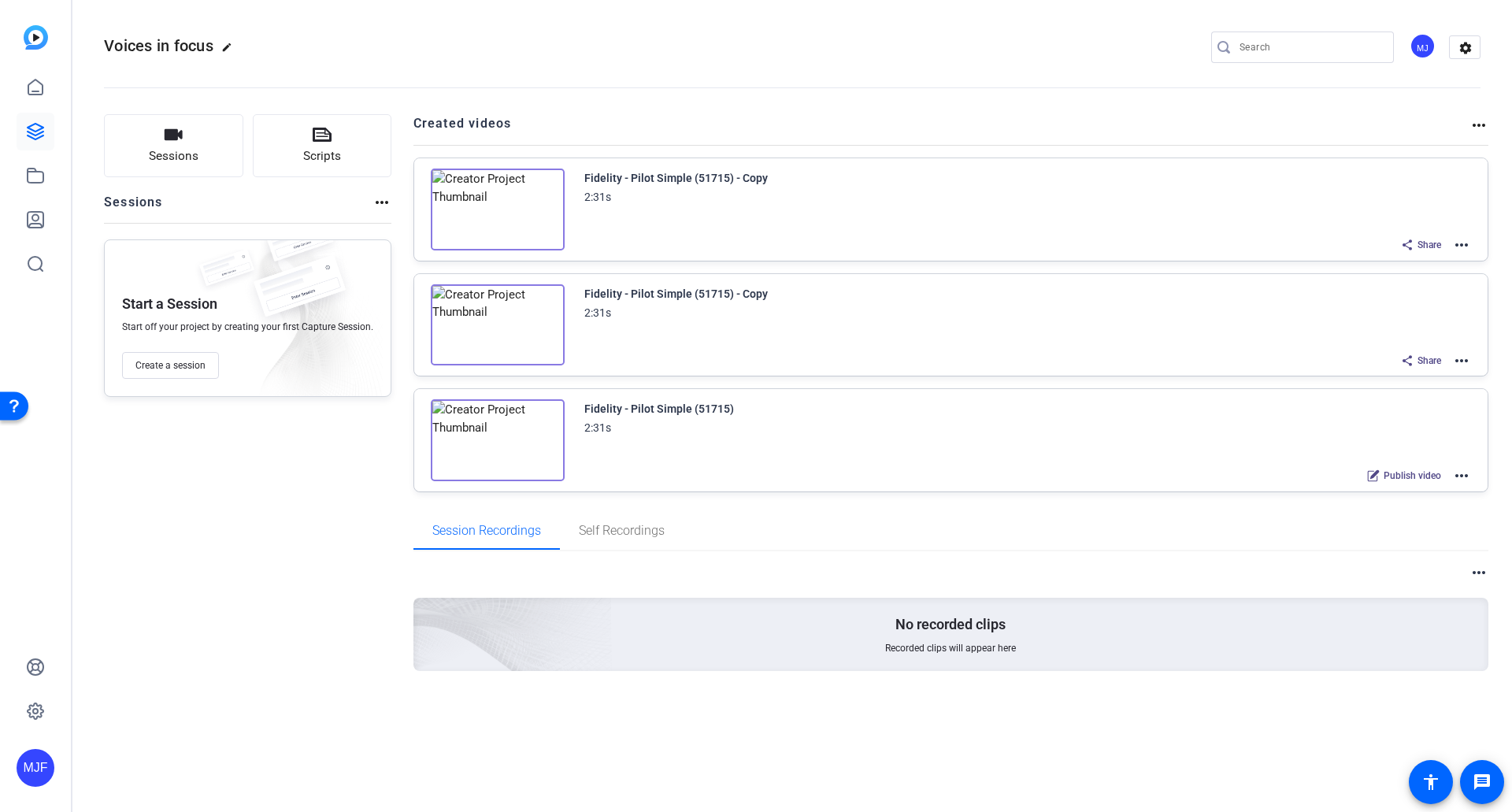
click at [1468, 248] on mat-icon "more_horiz" at bounding box center [1461, 244] width 19 height 19
click at [1431, 386] on span "Download Video" at bounding box center [1404, 381] width 110 height 19
